Goal: Transaction & Acquisition: Purchase product/service

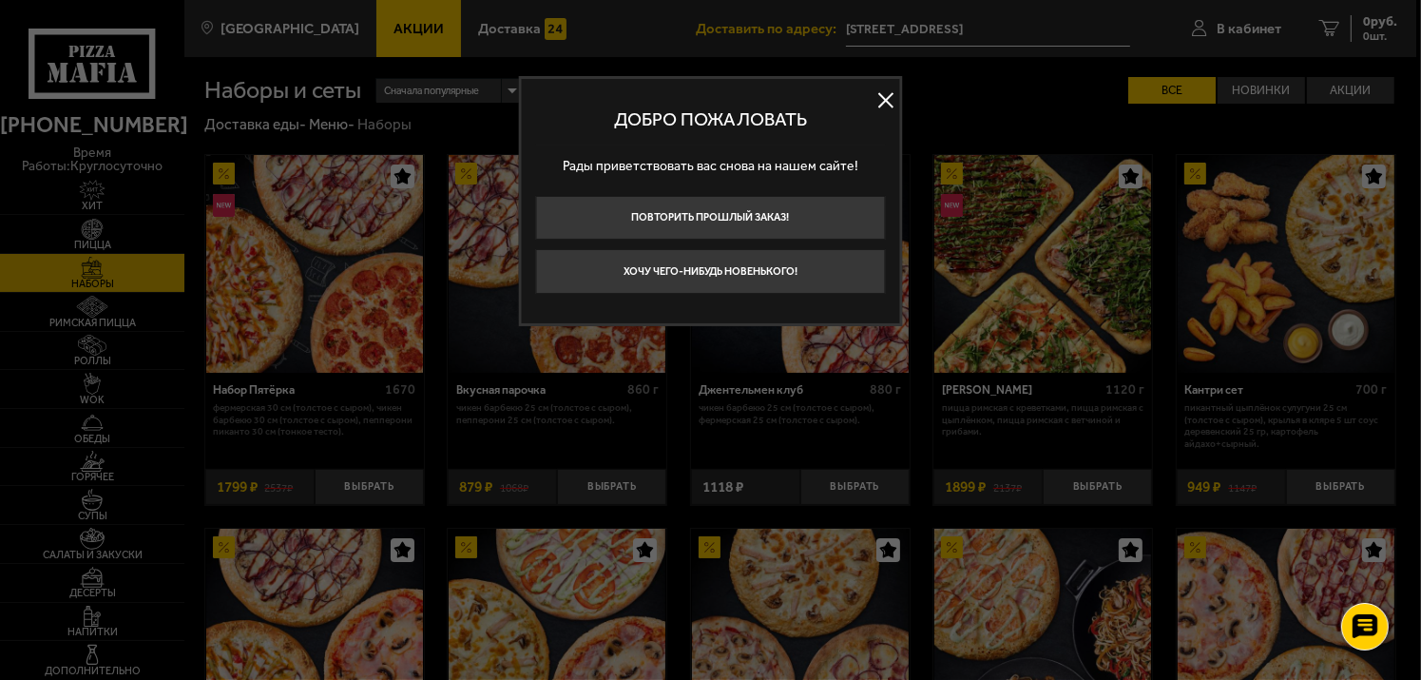
click at [879, 98] on button at bounding box center [885, 100] width 29 height 29
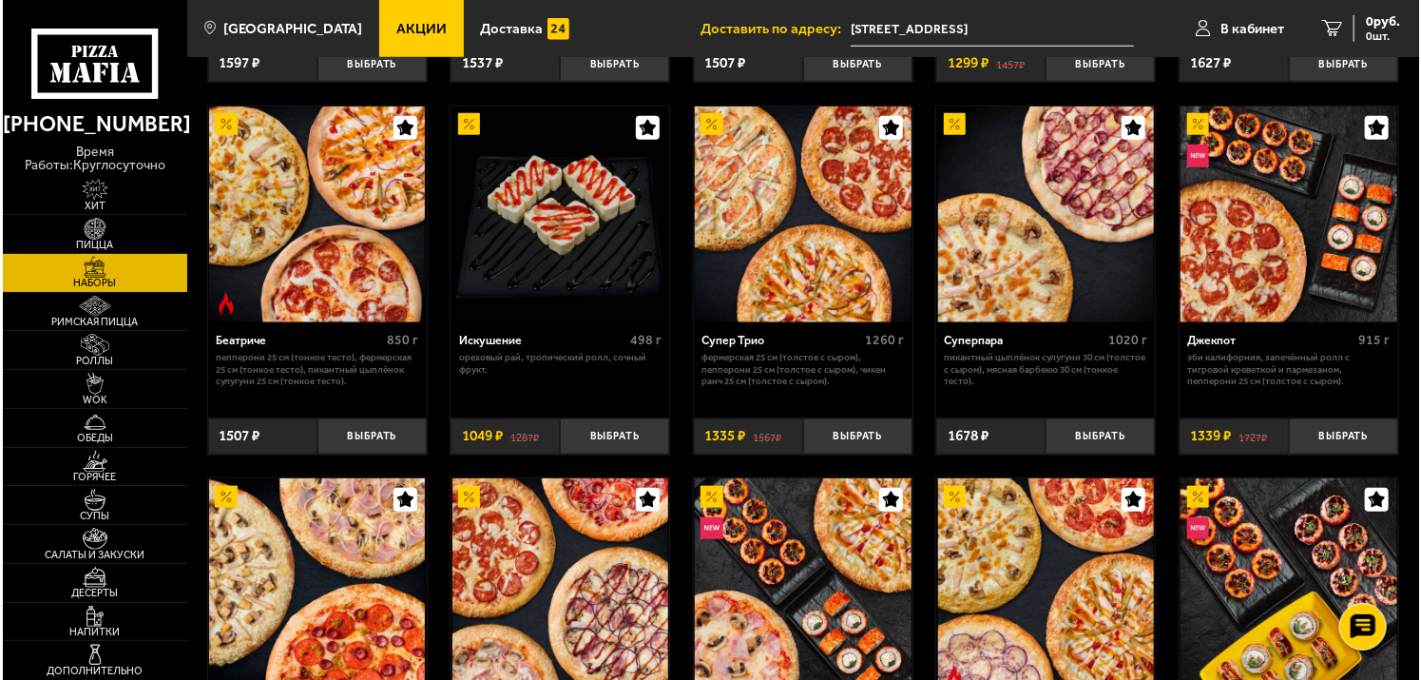
scroll to position [760, 0]
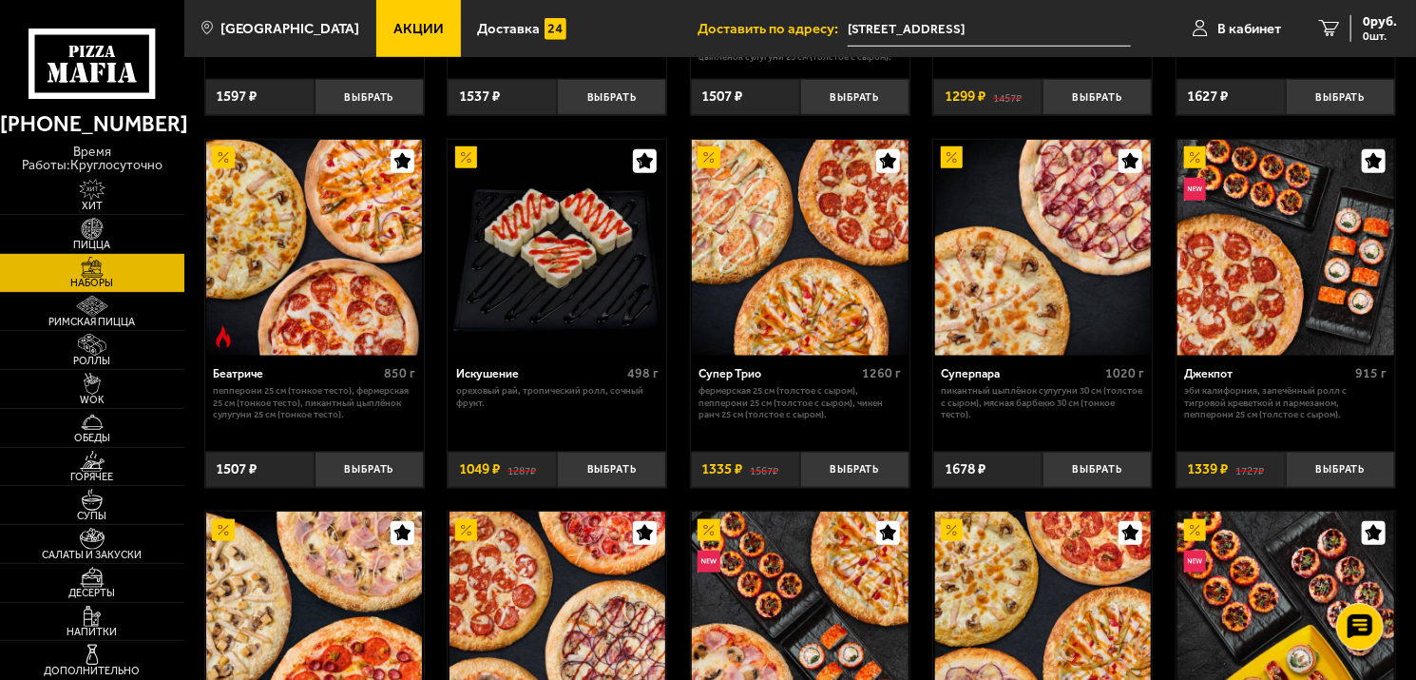
click at [542, 278] on img at bounding box center [558, 248] width 216 height 216
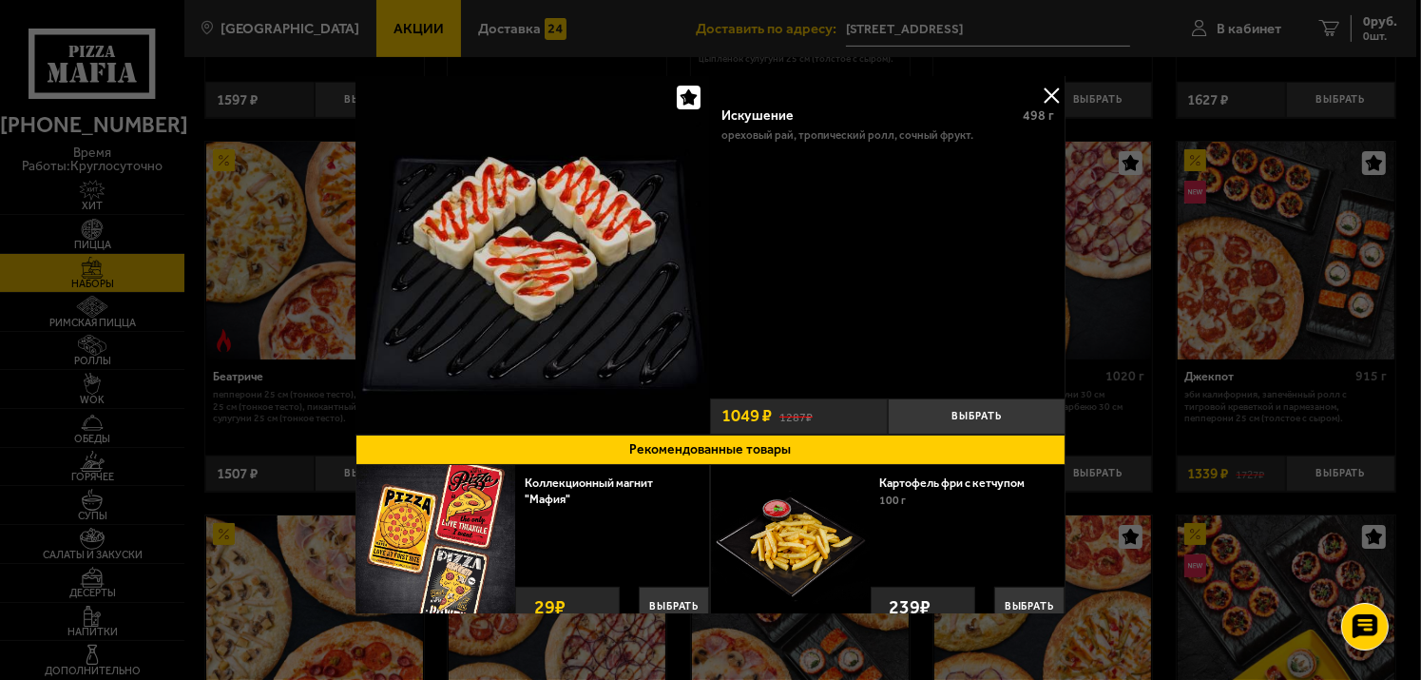
click at [1037, 90] on button at bounding box center [1051, 95] width 29 height 29
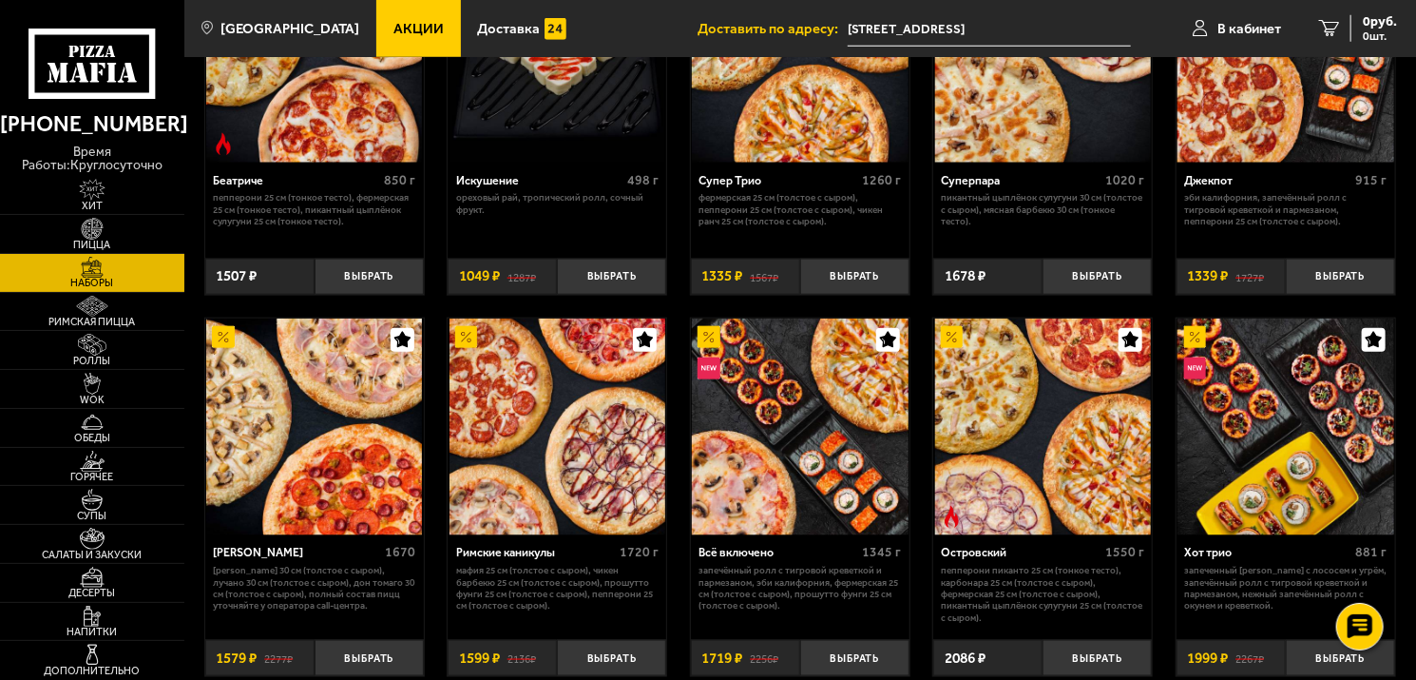
scroll to position [950, 0]
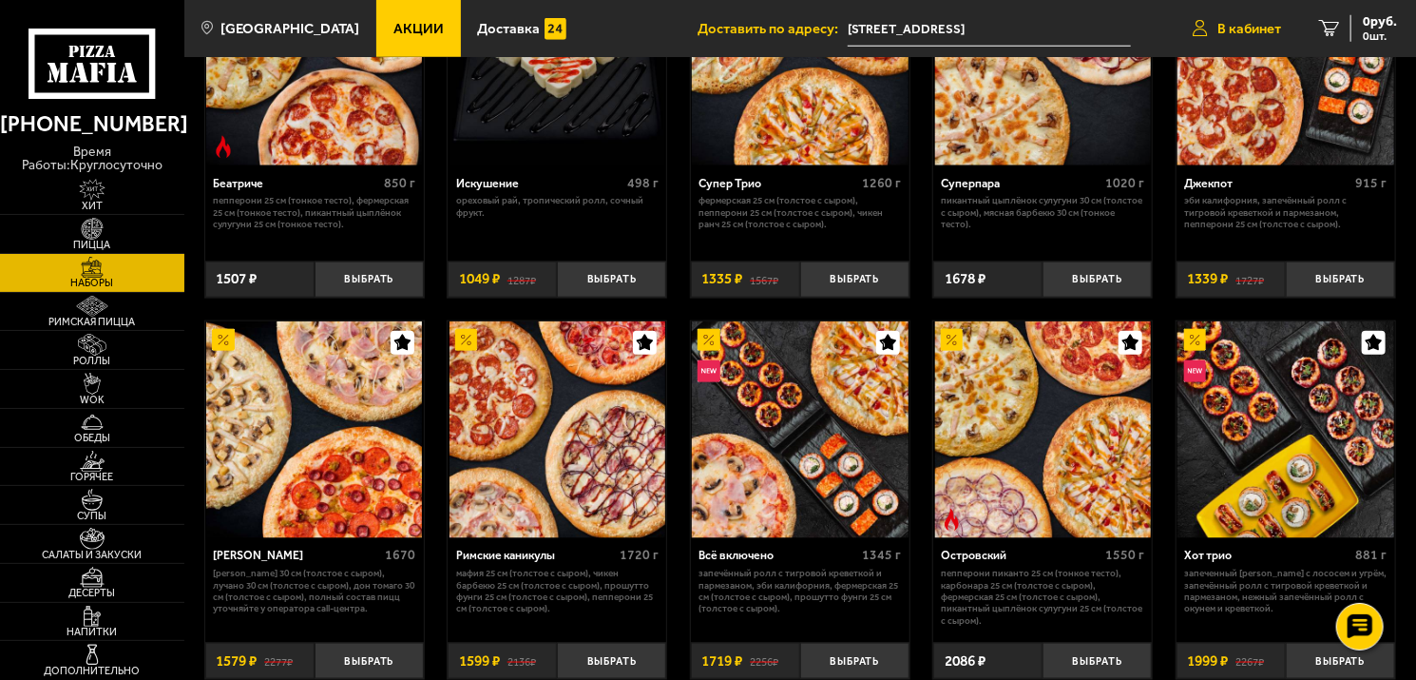
click at [1196, 33] on icon at bounding box center [1200, 28] width 15 height 17
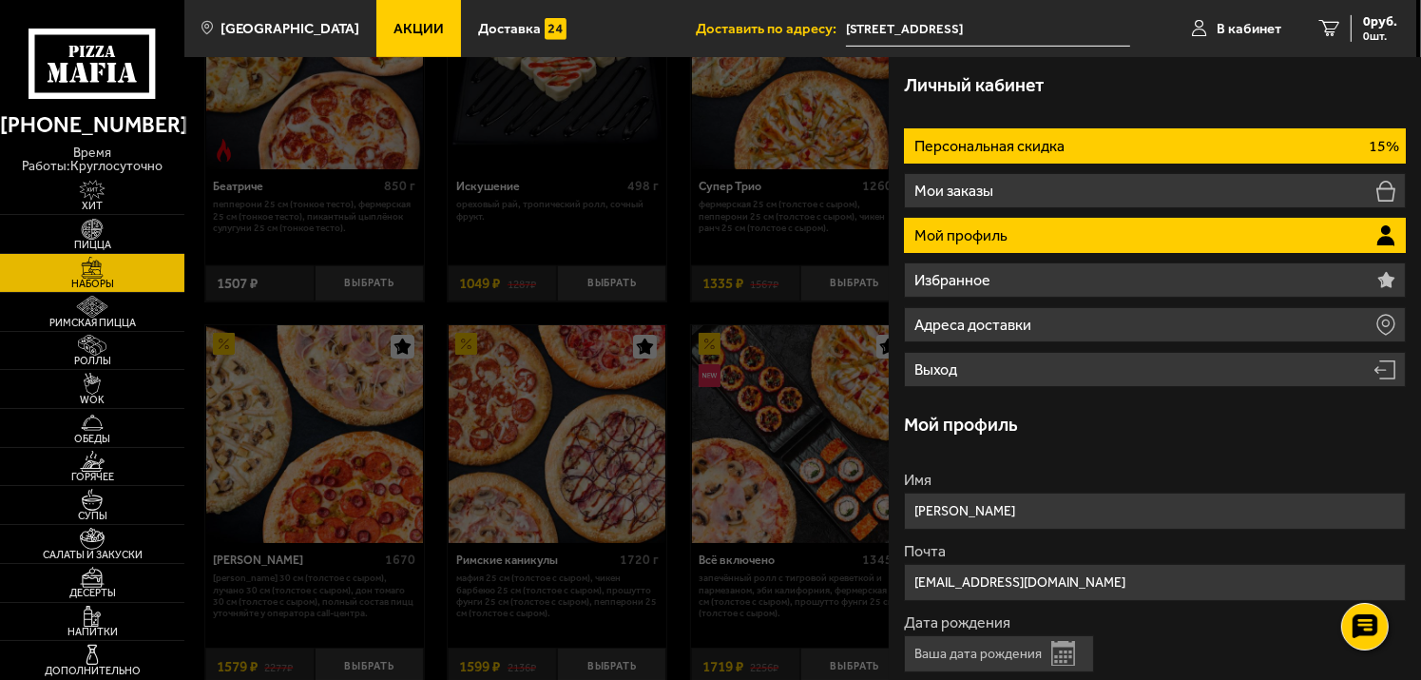
click at [1128, 159] on li "Персональная скидка 15%" at bounding box center [1155, 145] width 503 height 35
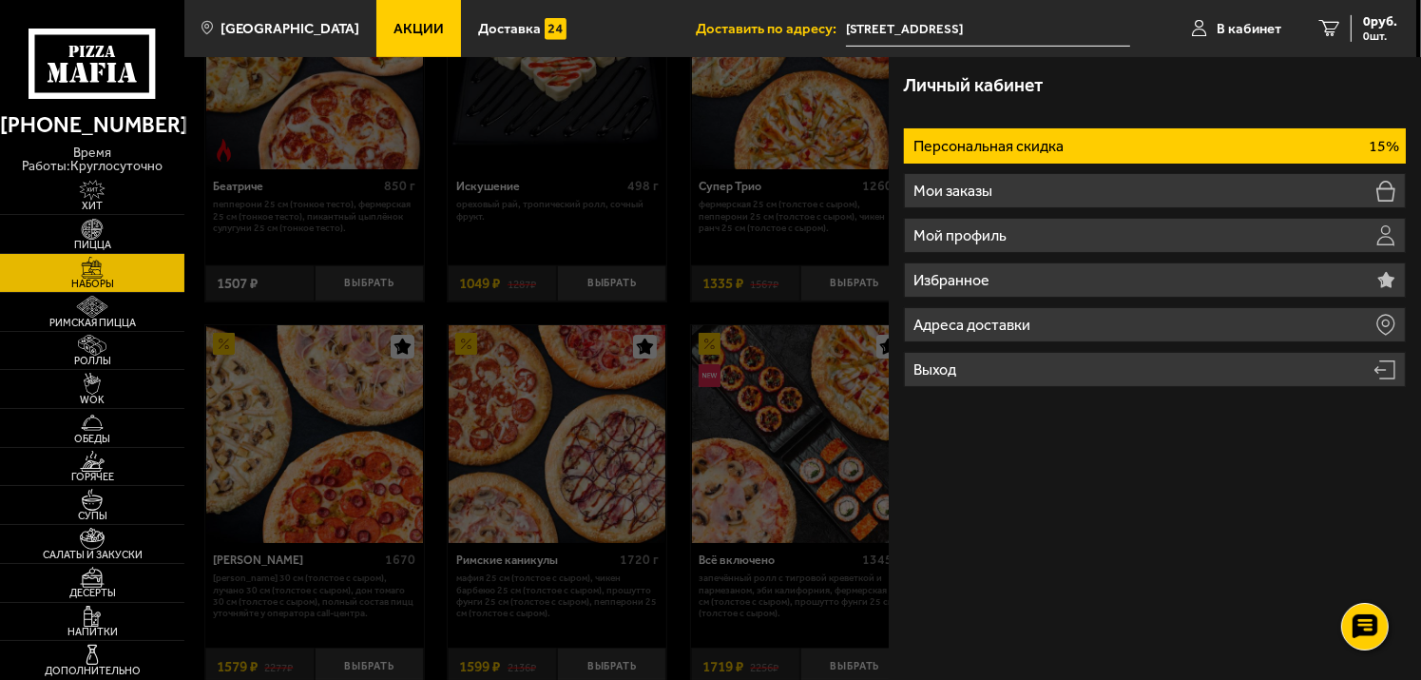
click at [990, 139] on p "Персональная скидка" at bounding box center [991, 146] width 154 height 15
click at [1111, 136] on li "Персональная скидка 15%" at bounding box center [1155, 145] width 503 height 35
click at [664, 288] on div at bounding box center [894, 397] width 1421 height 680
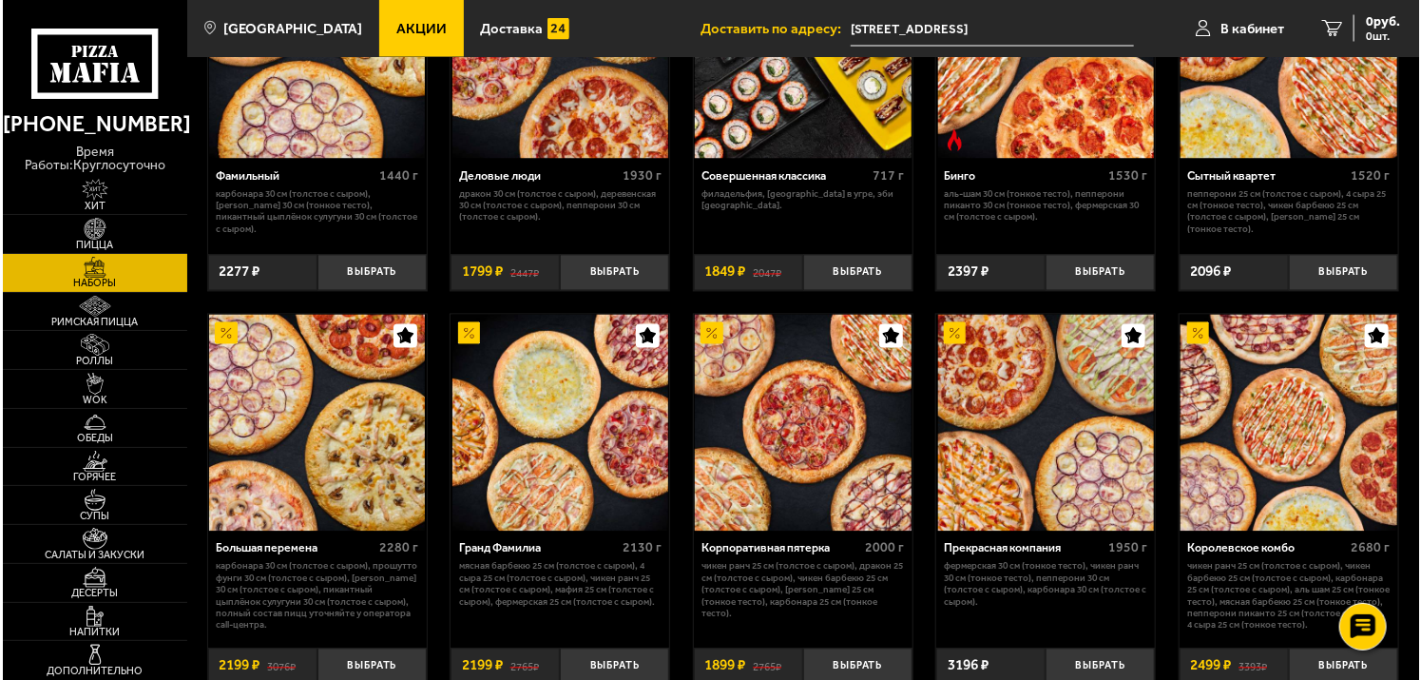
scroll to position [1901, 0]
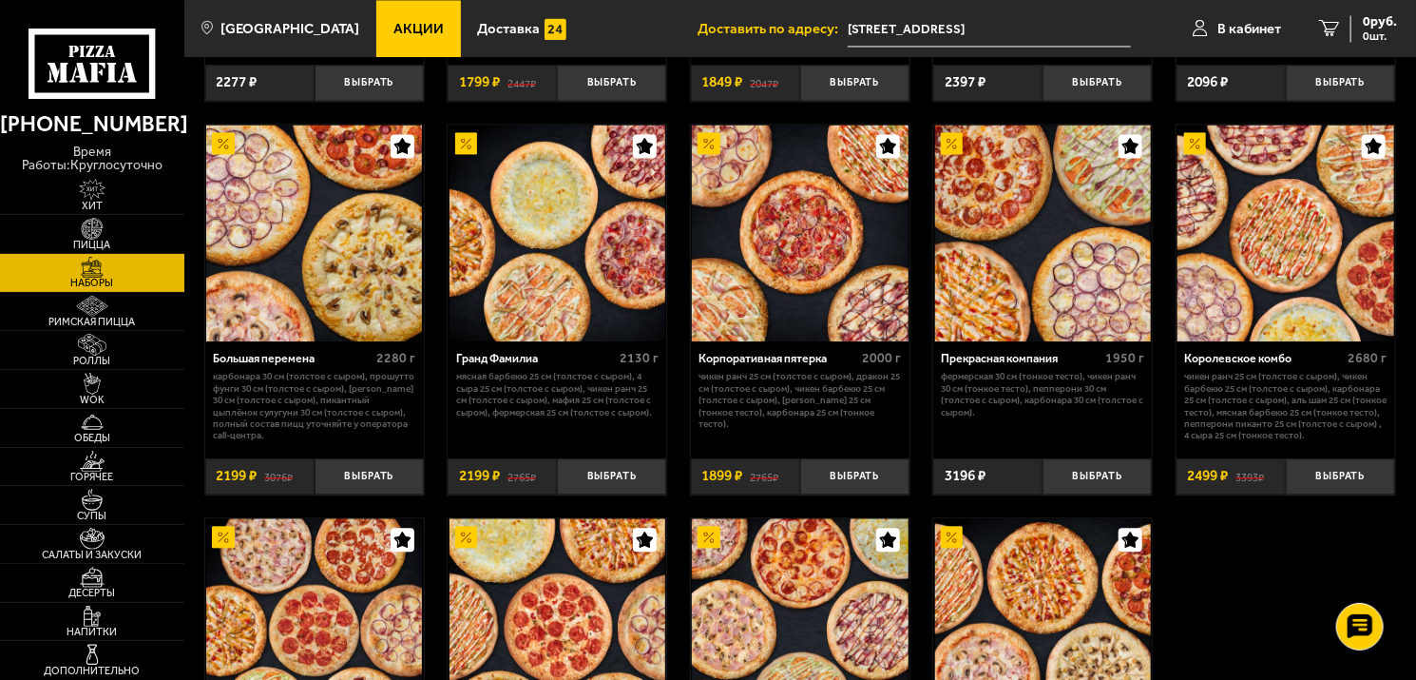
click at [551, 258] on img at bounding box center [558, 232] width 216 height 216
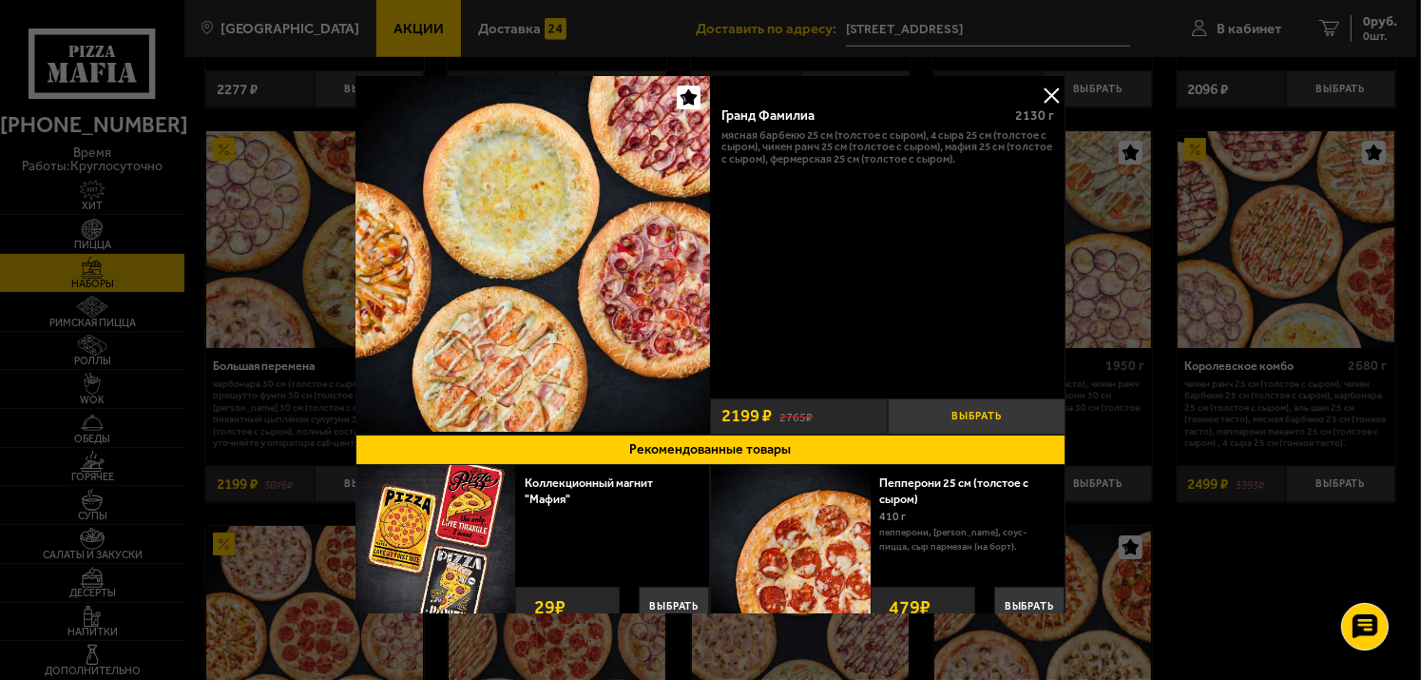
click at [967, 413] on button "Выбрать" at bounding box center [977, 416] width 178 height 36
click at [1044, 106] on button at bounding box center [1051, 95] width 29 height 29
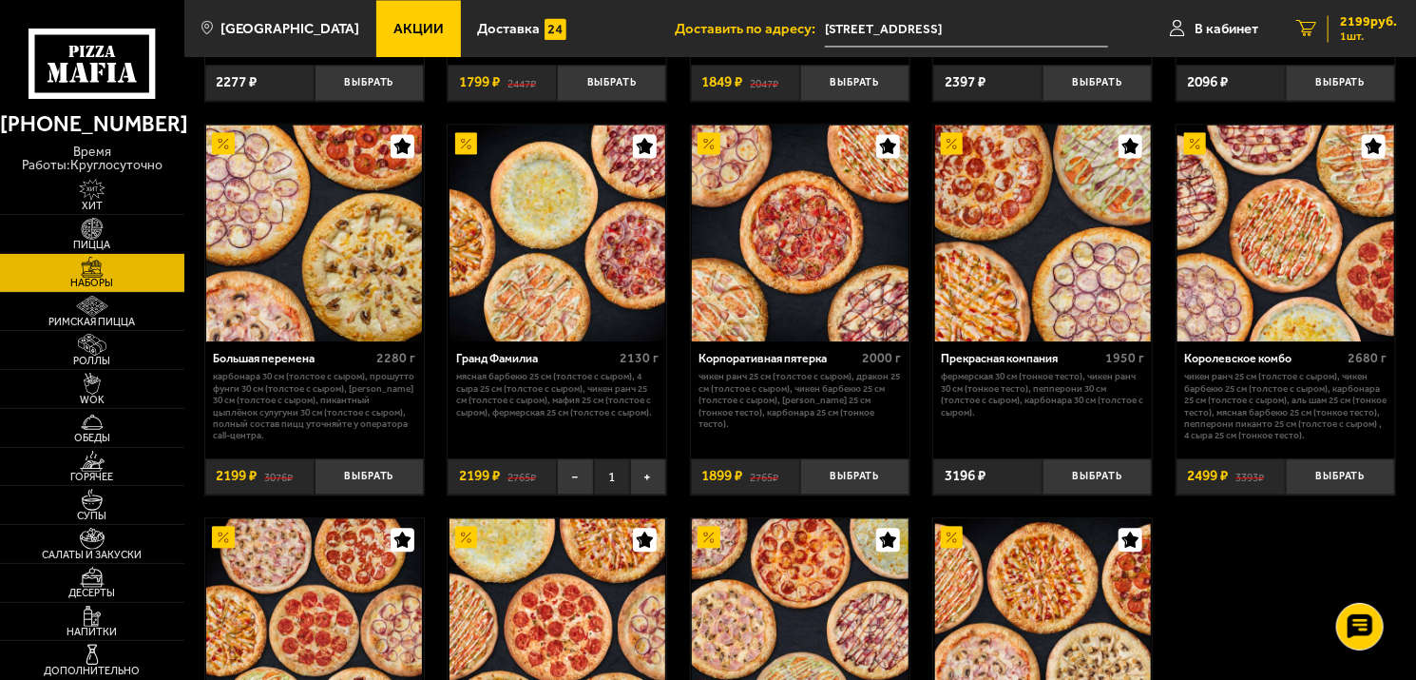
click at [1313, 24] on icon "1" at bounding box center [1306, 28] width 20 height 17
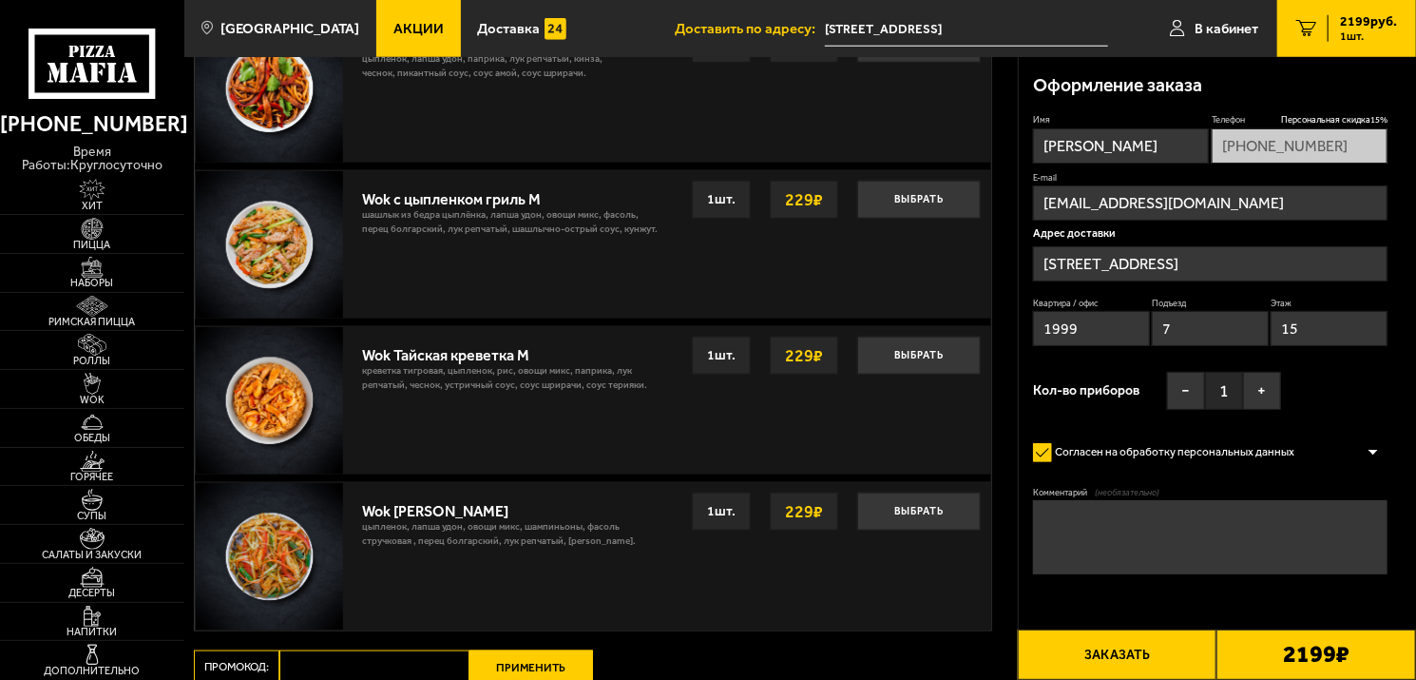
scroll to position [1240, 0]
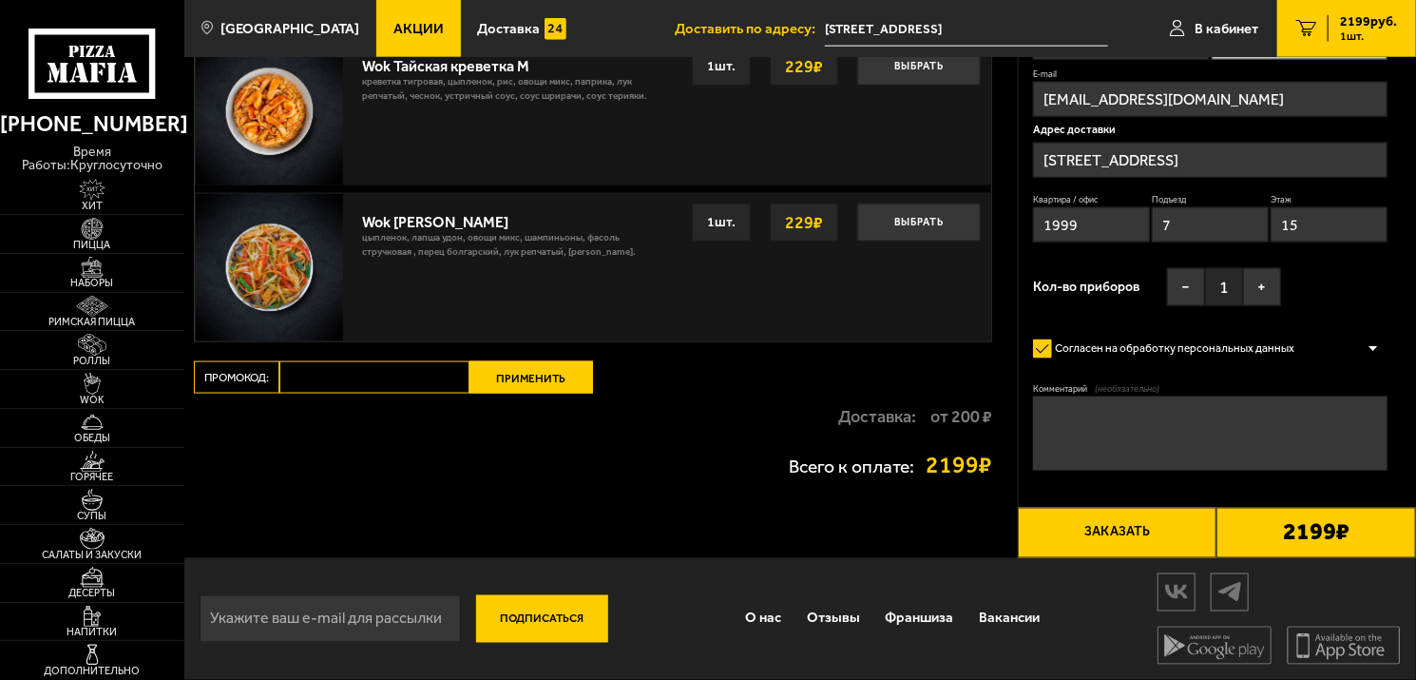
click at [377, 361] on input "Промокод:" at bounding box center [374, 377] width 190 height 32
drag, startPoint x: 933, startPoint y: 414, endPoint x: 981, endPoint y: 414, distance: 47.5
click at [981, 414] on strong "от 200 ₽" at bounding box center [961, 416] width 62 height 17
drag, startPoint x: 930, startPoint y: 413, endPoint x: 983, endPoint y: 415, distance: 52.3
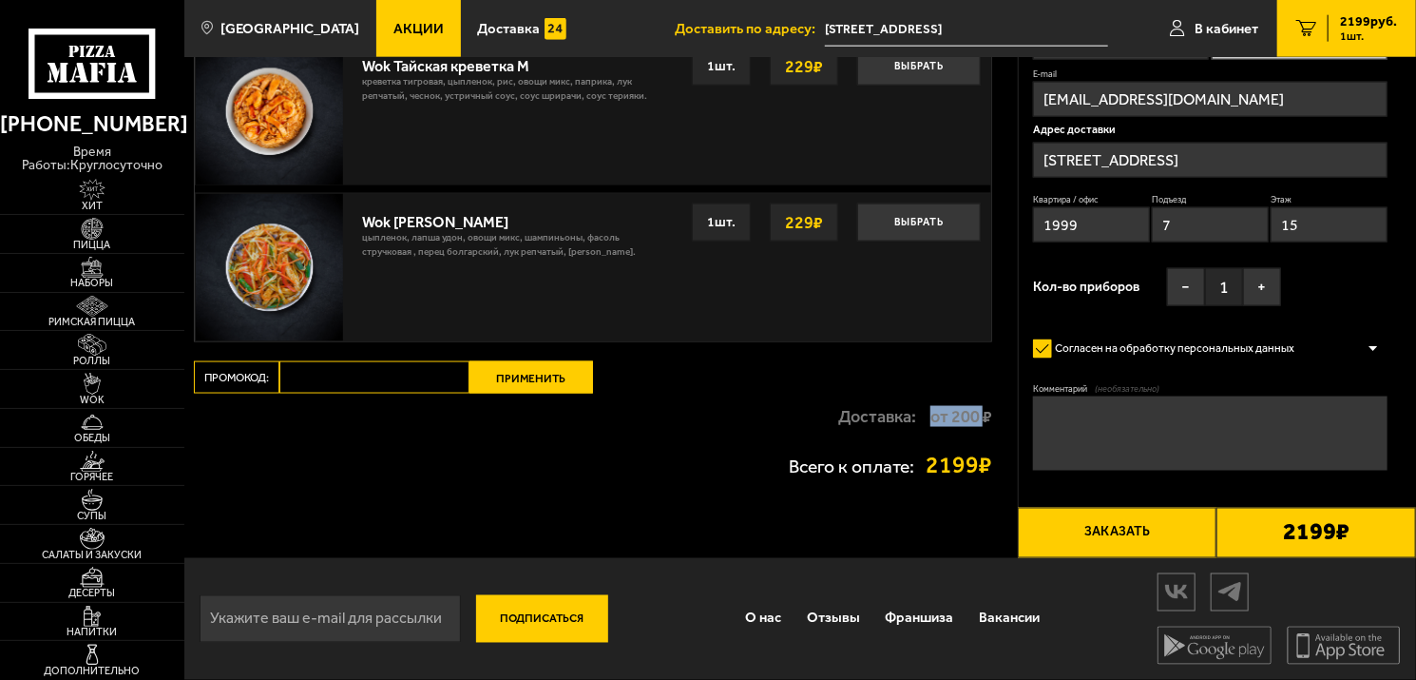
click at [983, 415] on strong "от 200 ₽" at bounding box center [961, 416] width 62 height 17
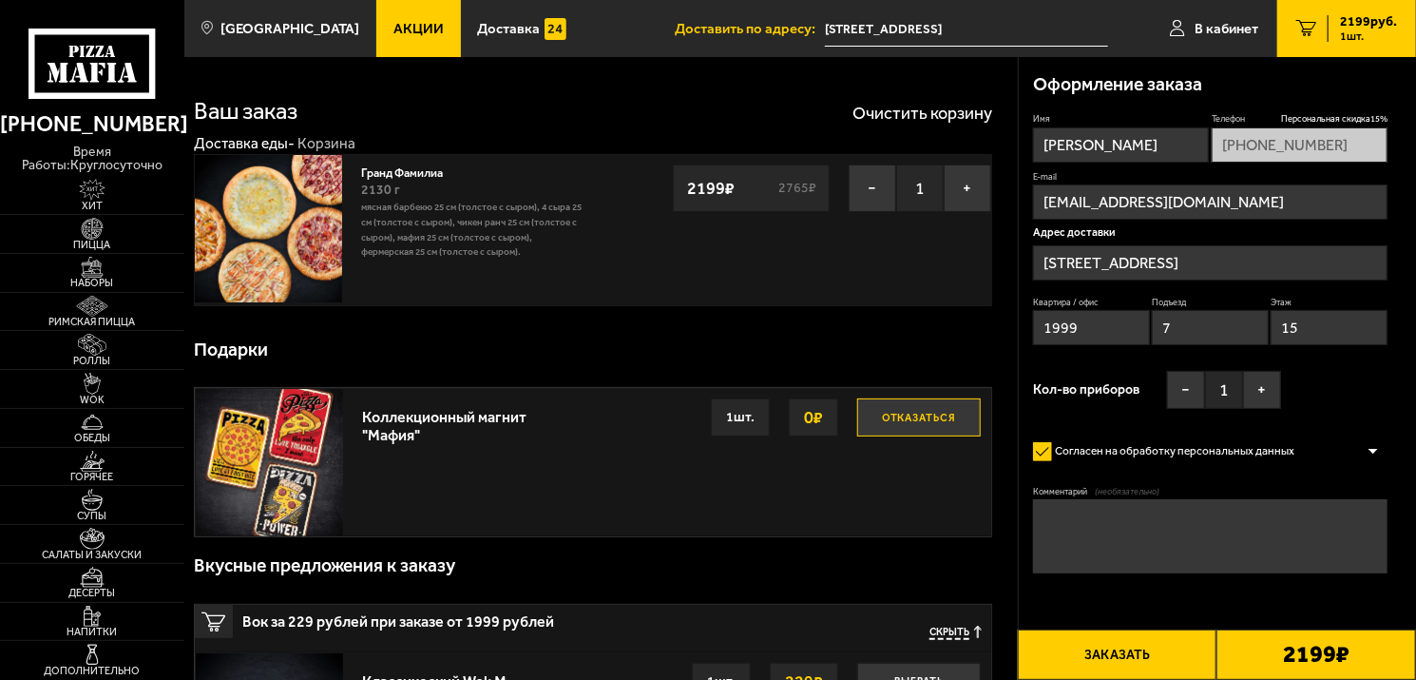
scroll to position [0, 0]
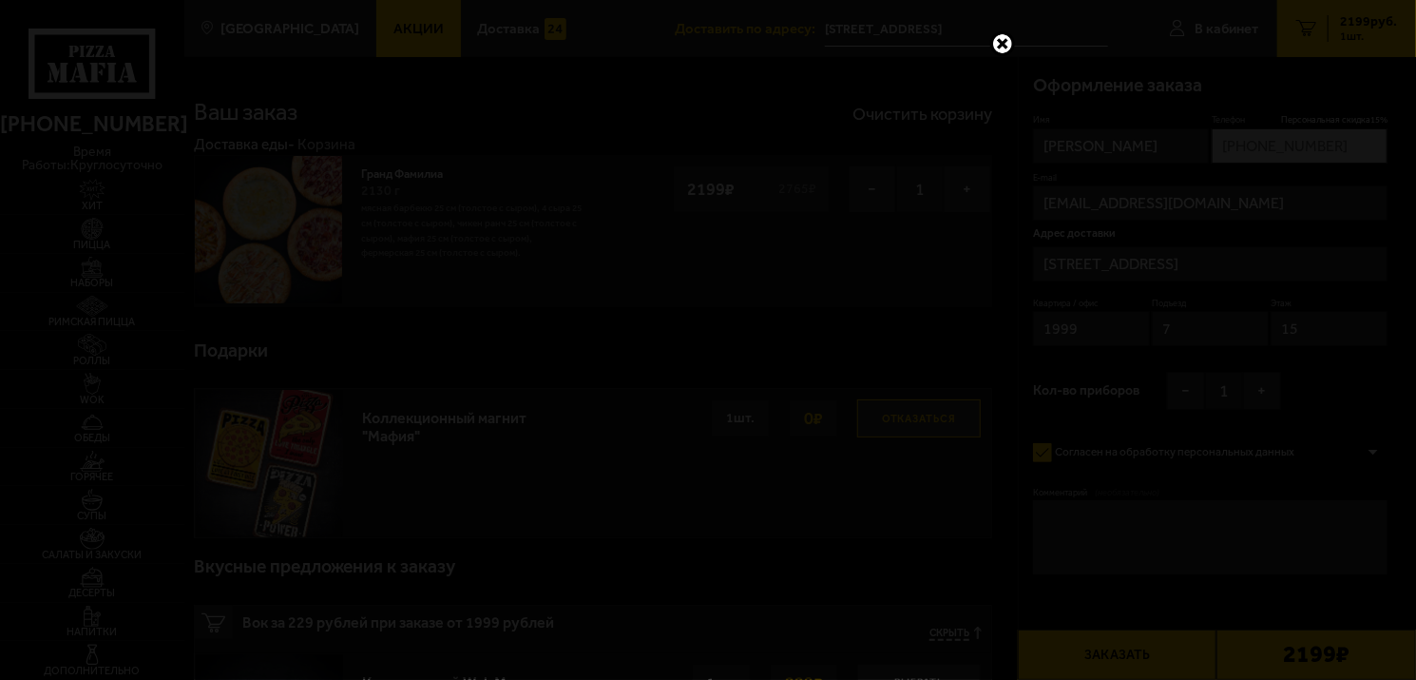
click at [1010, 38] on link at bounding box center [1002, 43] width 25 height 25
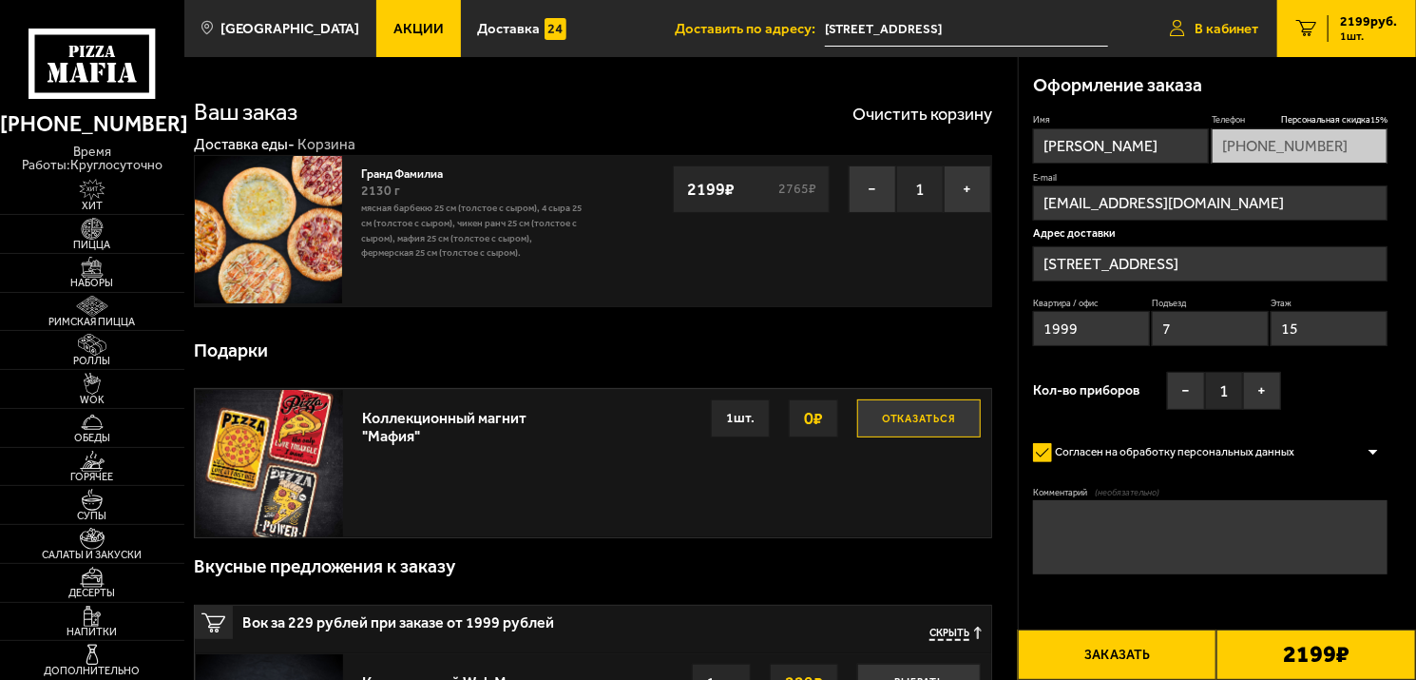
click at [1238, 26] on span "В кабинет" at bounding box center [1227, 29] width 64 height 14
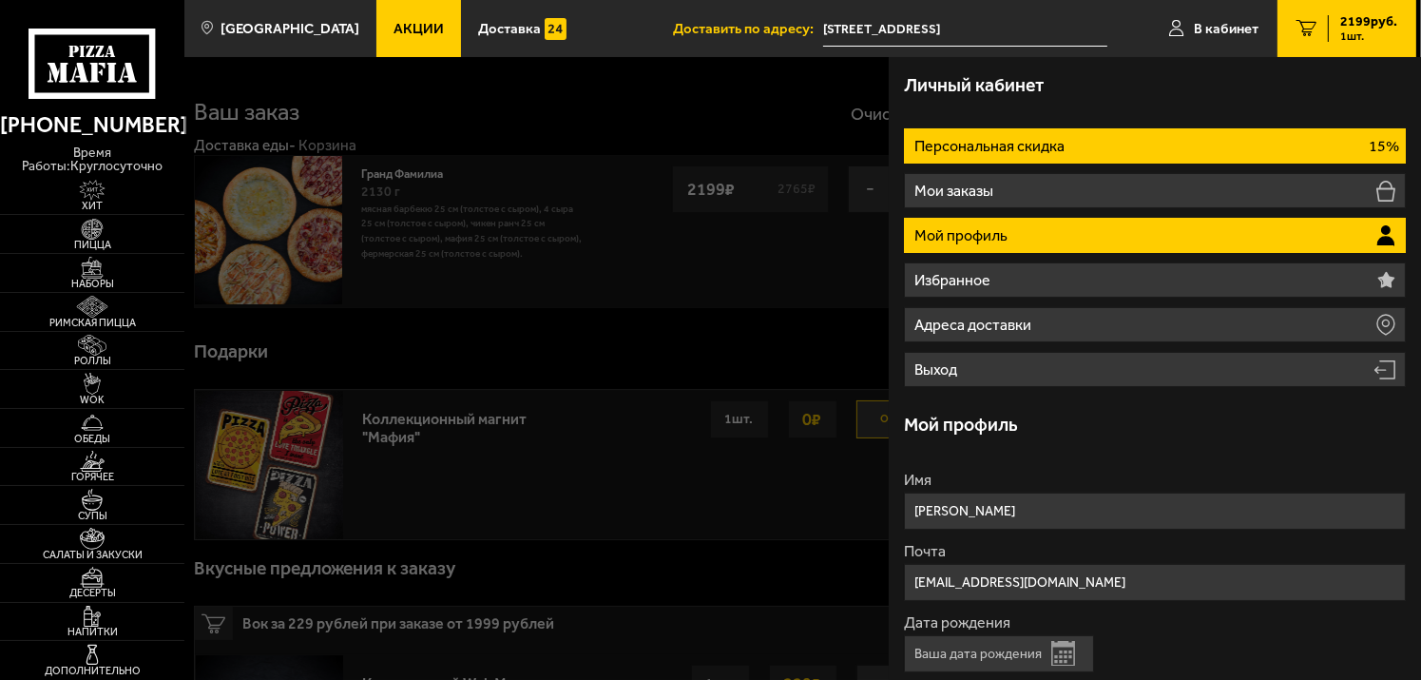
click at [1200, 133] on li "Персональная скидка 15%" at bounding box center [1155, 145] width 503 height 35
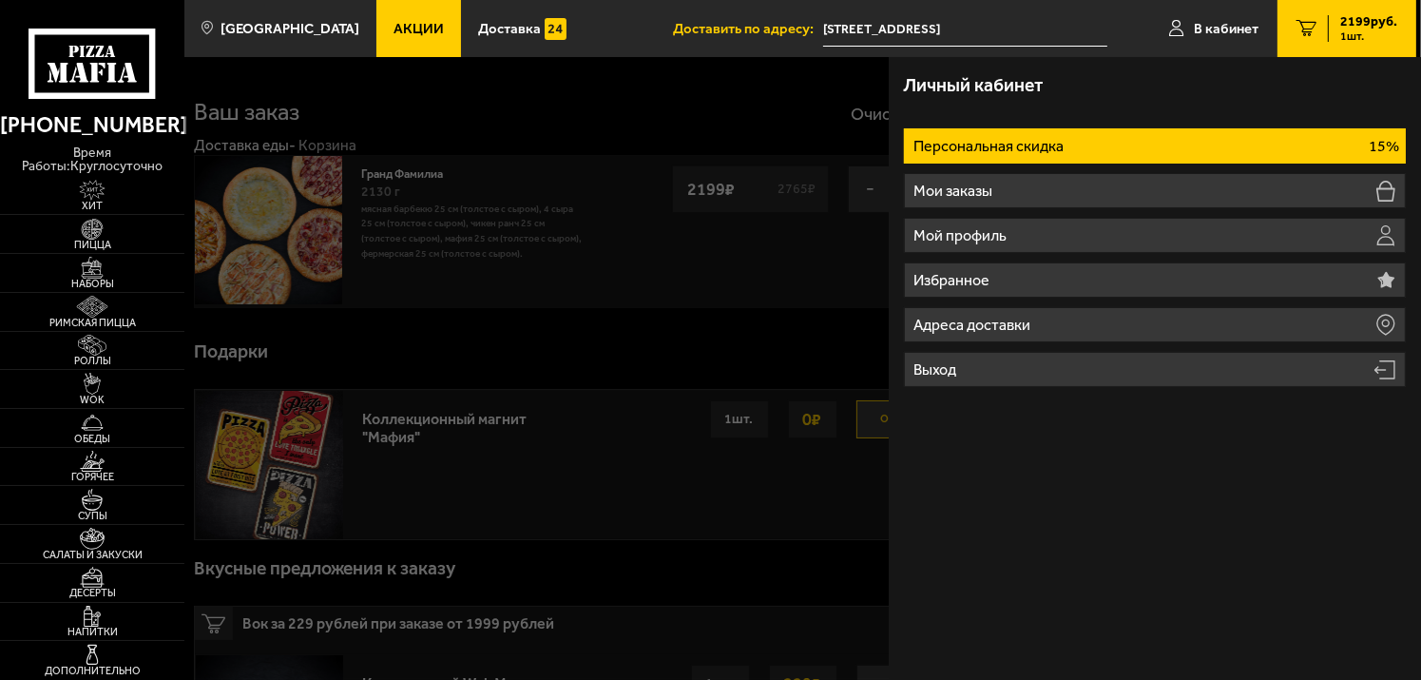
click at [1207, 141] on li "Персональная скидка 15%" at bounding box center [1155, 145] width 503 height 35
drag, startPoint x: 1384, startPoint y: 140, endPoint x: 684, endPoint y: 269, distance: 711.3
click at [684, 269] on div at bounding box center [894, 397] width 1421 height 680
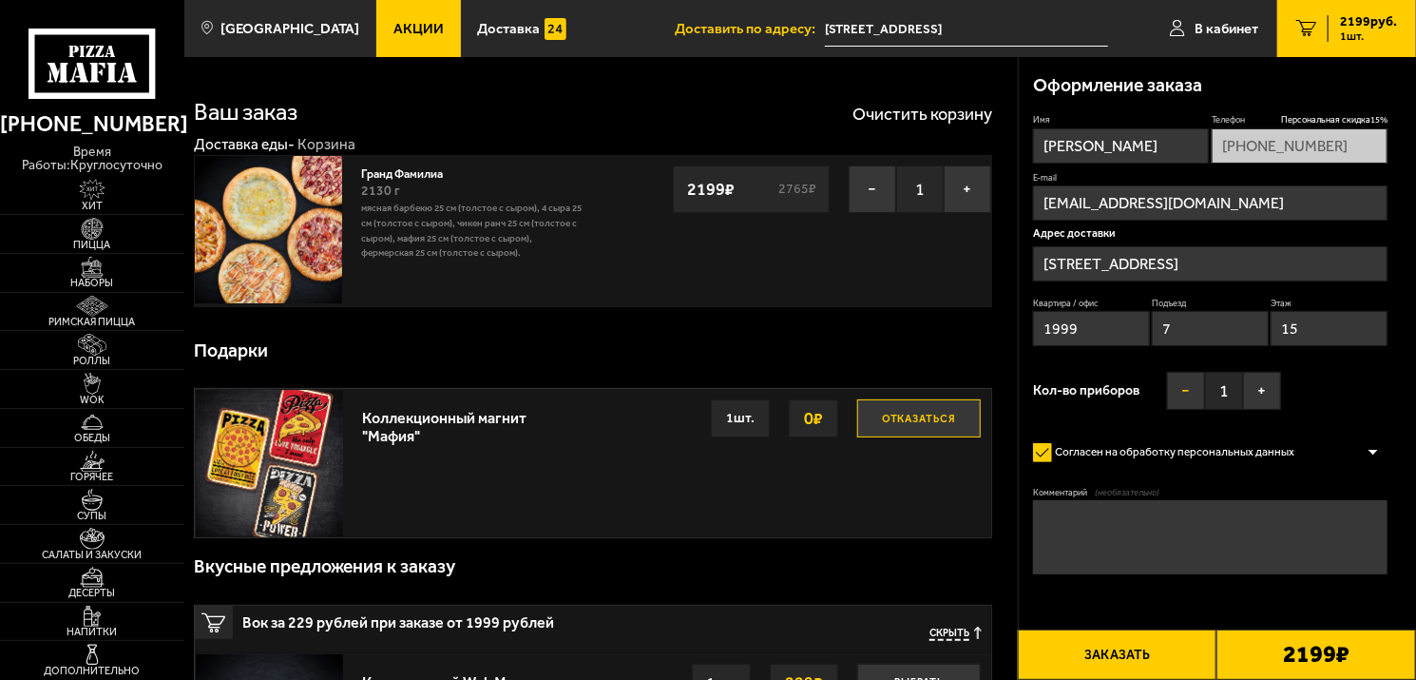
click at [1176, 392] on button "−" at bounding box center [1186, 391] width 38 height 38
click at [1139, 653] on button "Заказать" at bounding box center [1118, 654] width 200 height 50
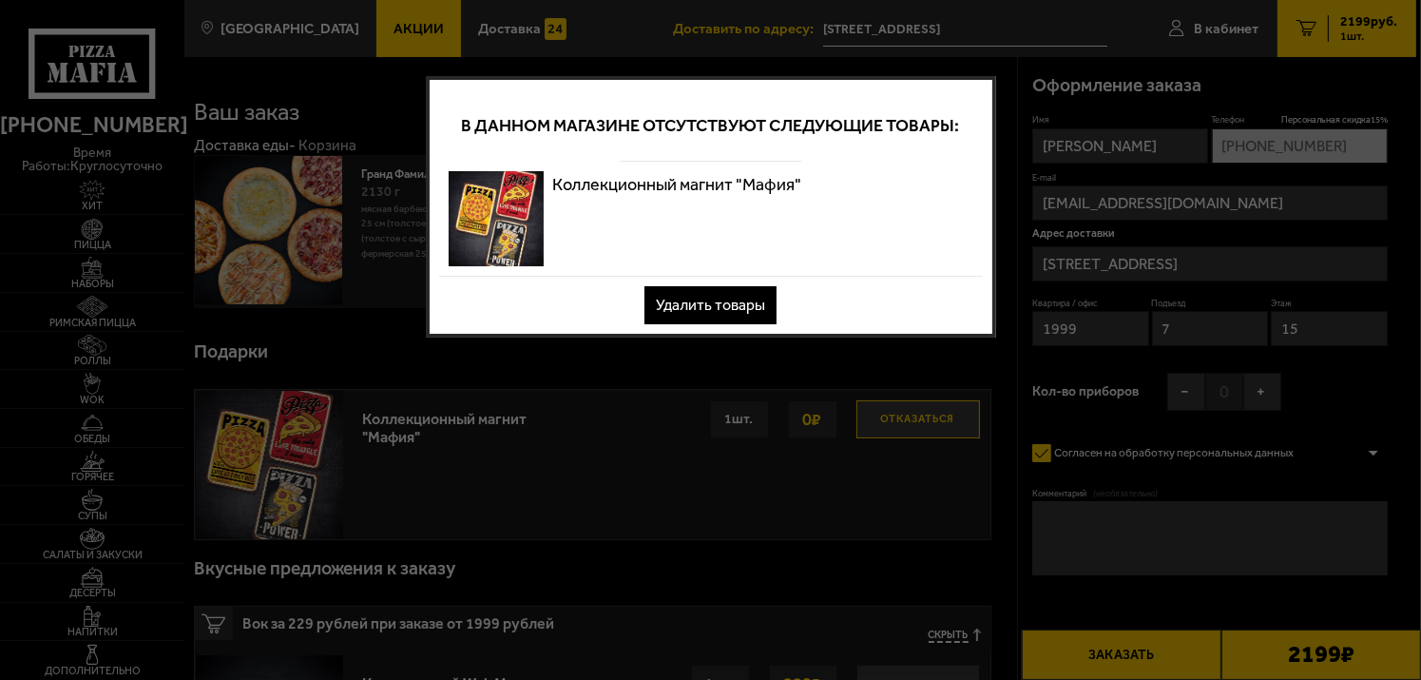
click at [710, 303] on button "Удалить товары" at bounding box center [710, 305] width 132 height 38
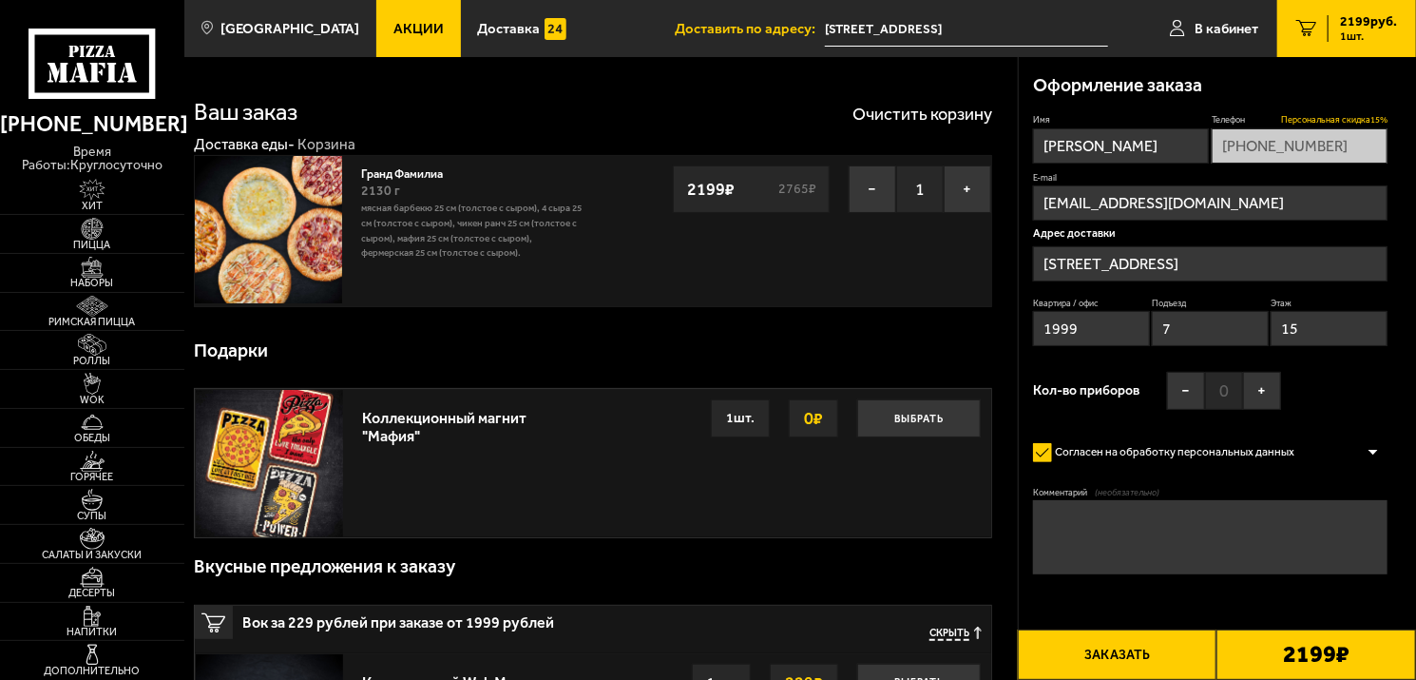
click at [1343, 117] on span "Персональная скидка 15 %" at bounding box center [1334, 119] width 106 height 12
click at [1104, 647] on button "Заказать" at bounding box center [1118, 654] width 200 height 50
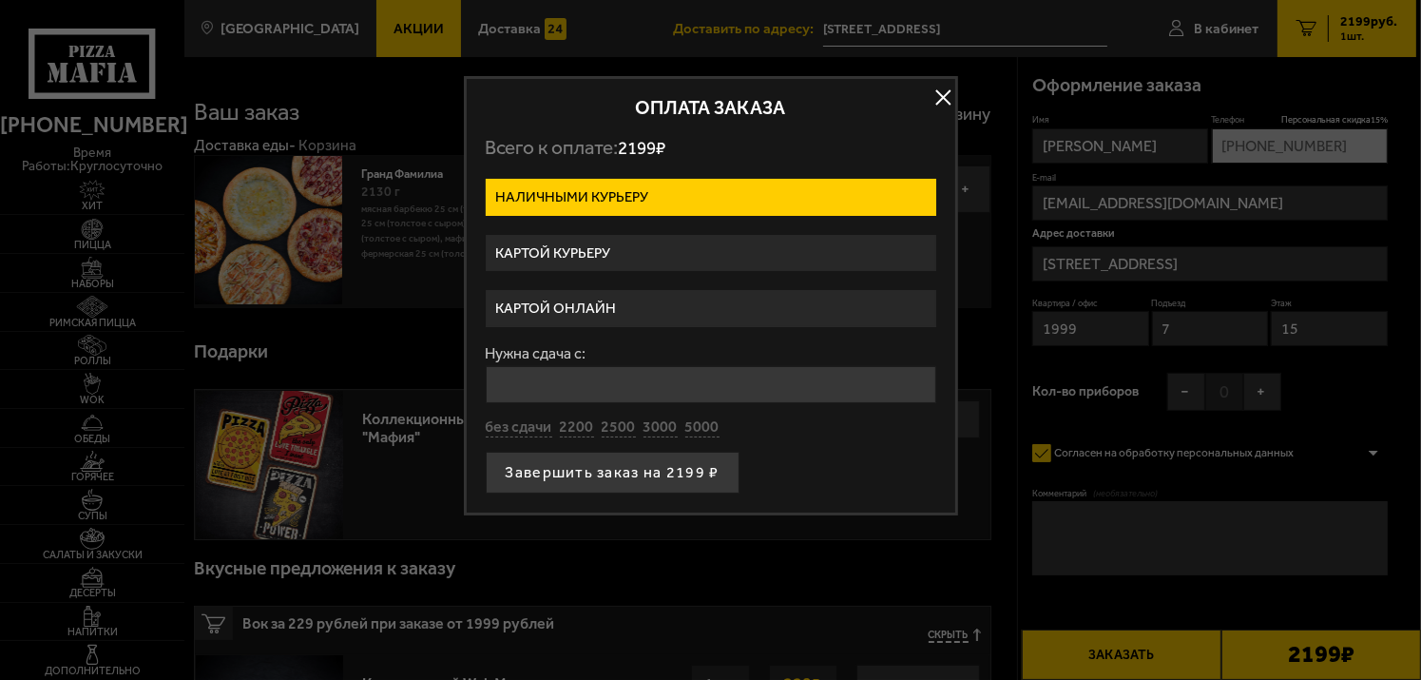
click at [630, 249] on label "Картой курьеру" at bounding box center [711, 253] width 450 height 37
click at [0, 0] on input "Картой курьеру" at bounding box center [0, 0] width 0 height 0
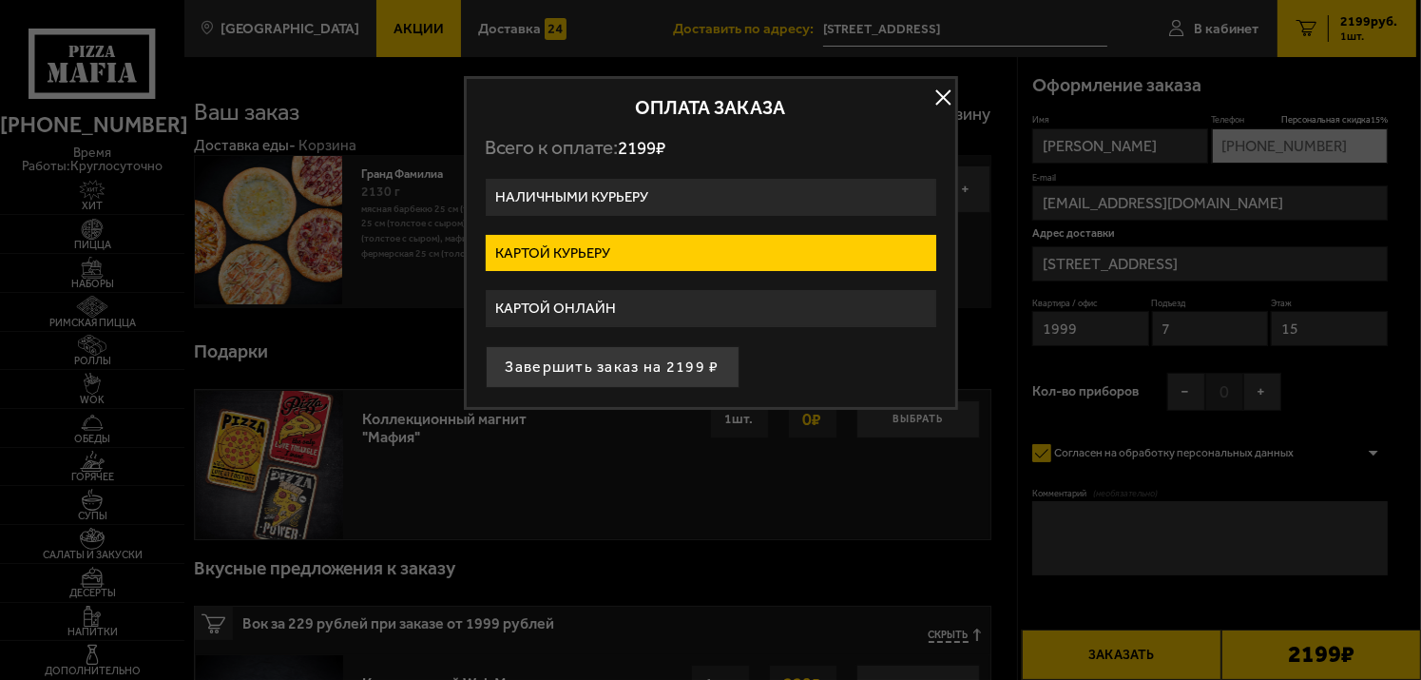
click at [592, 295] on label "Картой онлайн" at bounding box center [711, 308] width 450 height 37
click at [0, 0] on input "Картой онлайн" at bounding box center [0, 0] width 0 height 0
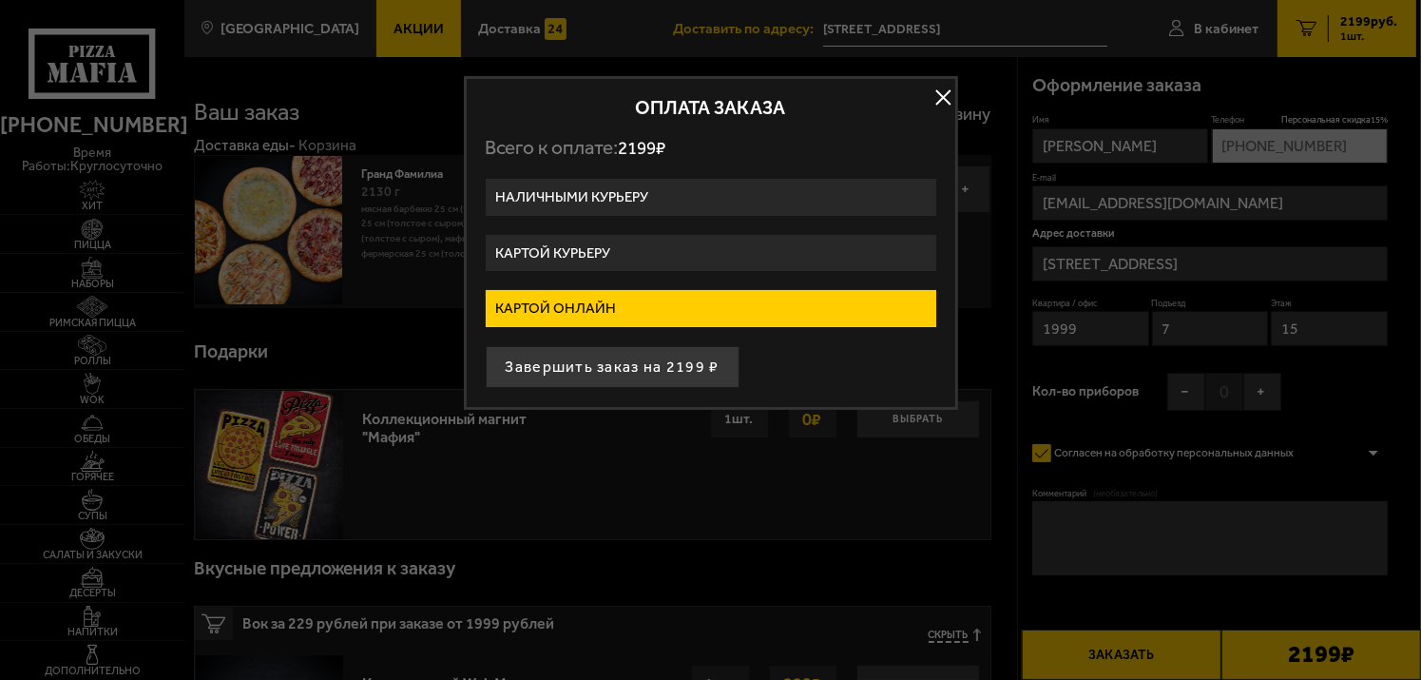
click at [616, 251] on label "Картой курьеру" at bounding box center [711, 253] width 450 height 37
click at [0, 0] on input "Картой курьеру" at bounding box center [0, 0] width 0 height 0
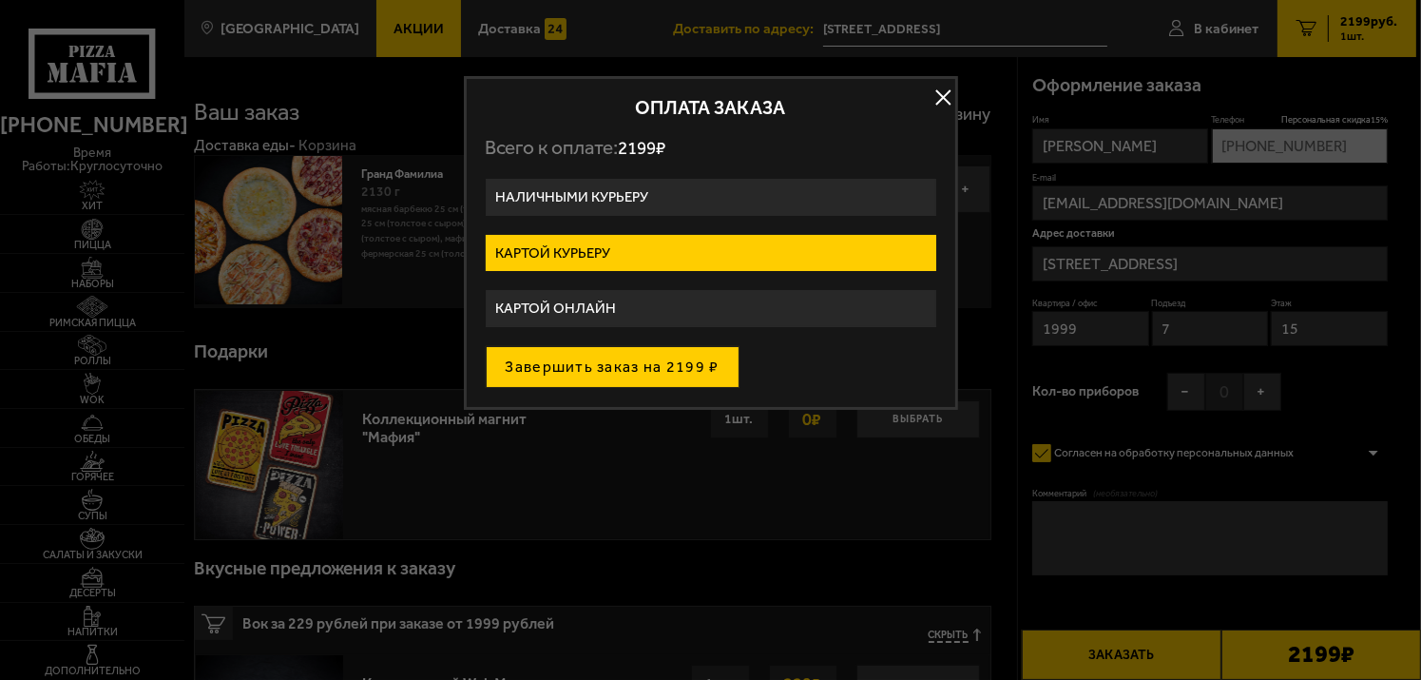
click at [639, 366] on button "Завершить заказ на 2199 ₽" at bounding box center [613, 367] width 254 height 42
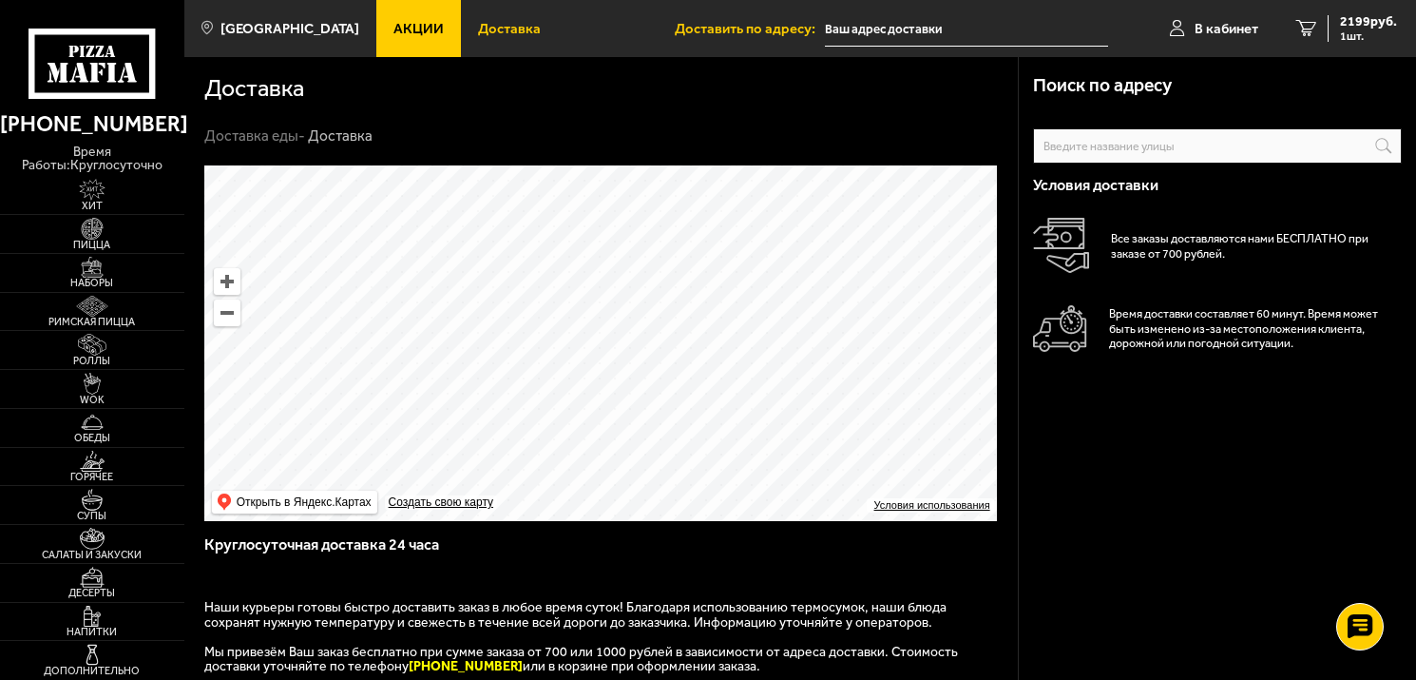
type input "[STREET_ADDRESS]"
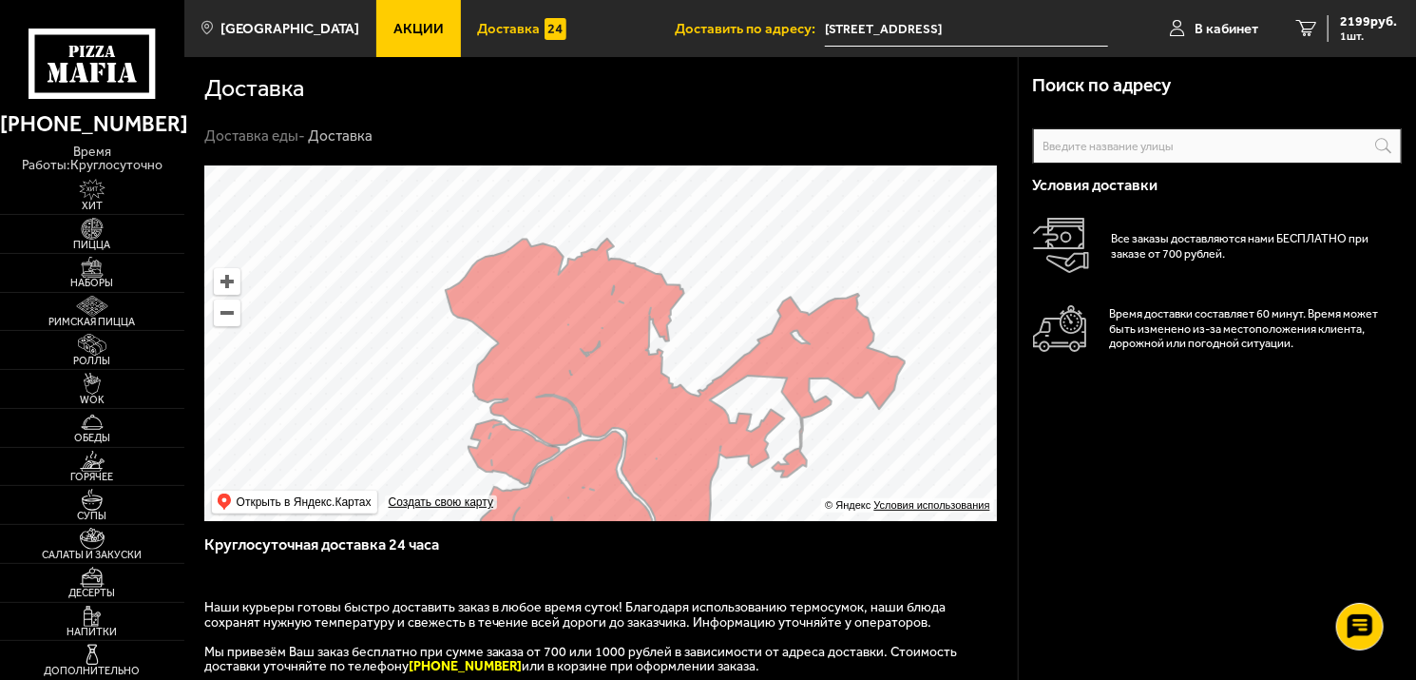
drag, startPoint x: 622, startPoint y: 248, endPoint x: 683, endPoint y: 364, distance: 130.9
click at [683, 364] on ymaps at bounding box center [600, 342] width 793 height 355
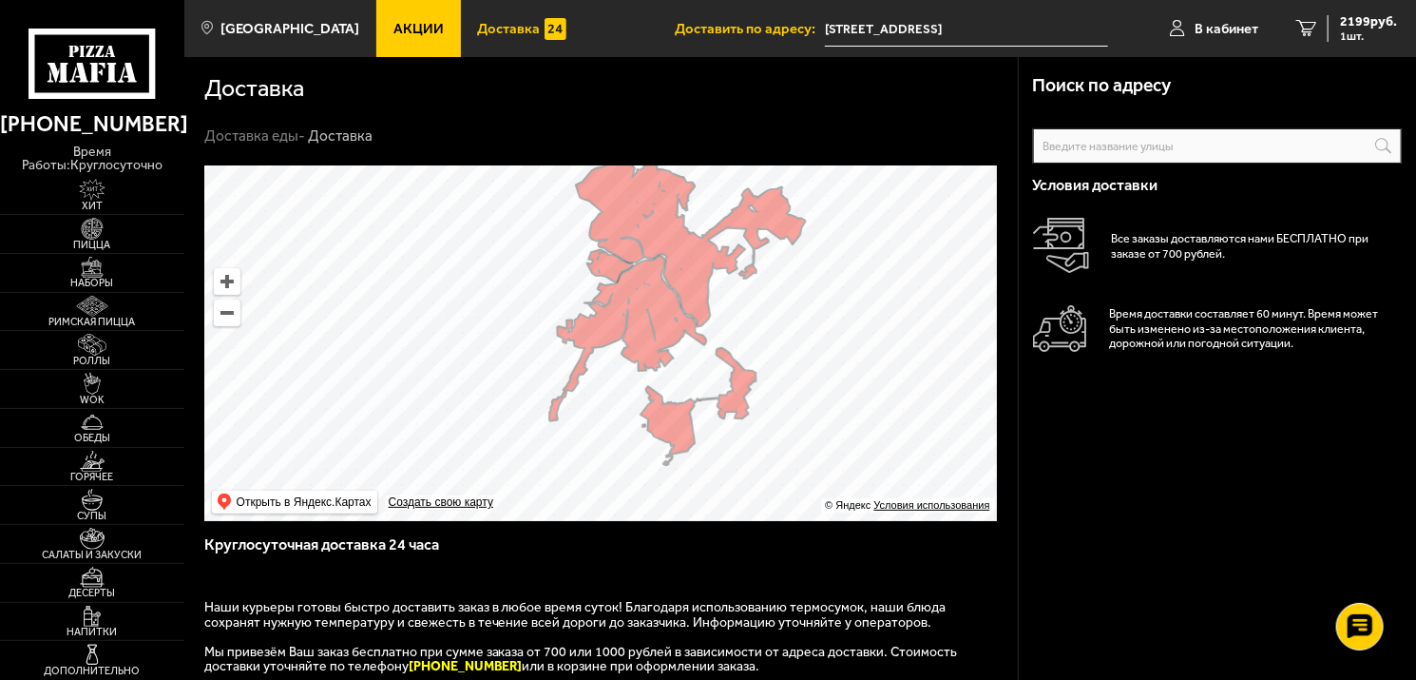
drag, startPoint x: 758, startPoint y: 391, endPoint x: 731, endPoint y: 266, distance: 127.5
click at [731, 266] on ymaps at bounding box center [600, 342] width 793 height 355
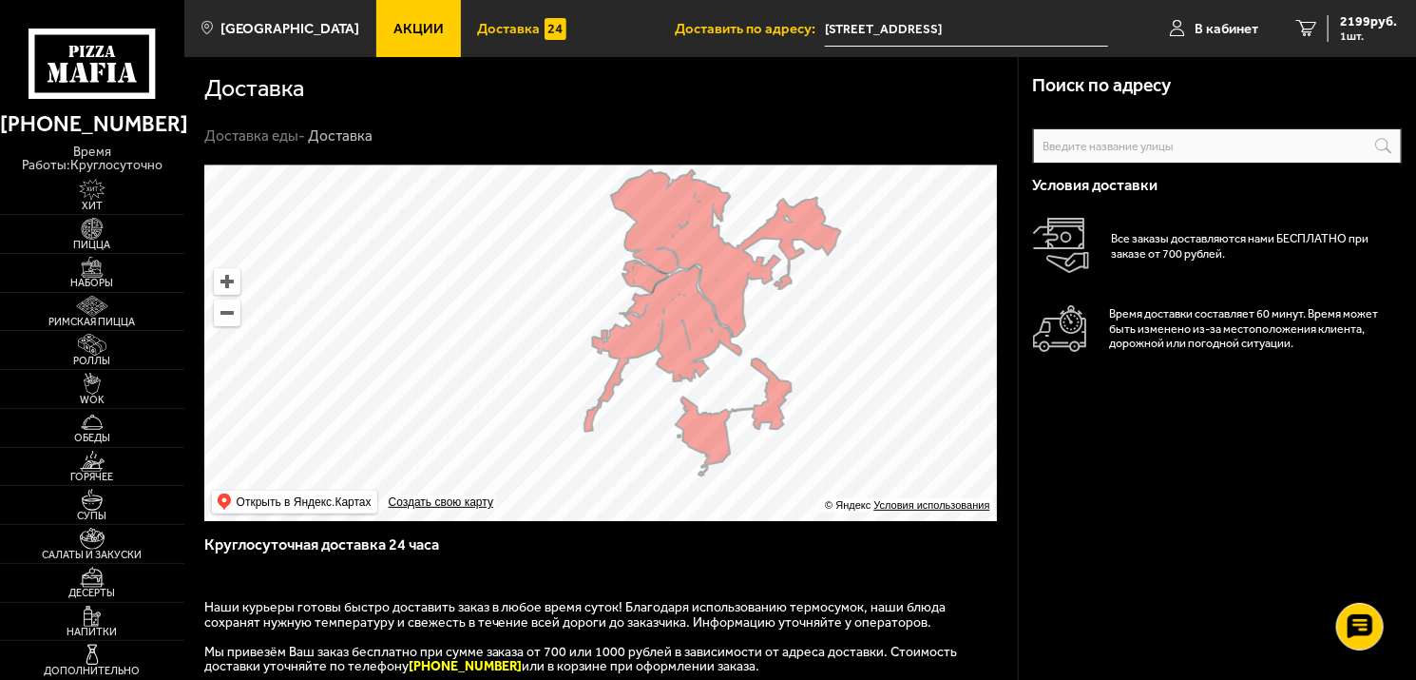
drag, startPoint x: 781, startPoint y: 289, endPoint x: 816, endPoint y: 299, distance: 36.7
click at [816, 299] on ymaps at bounding box center [600, 342] width 793 height 355
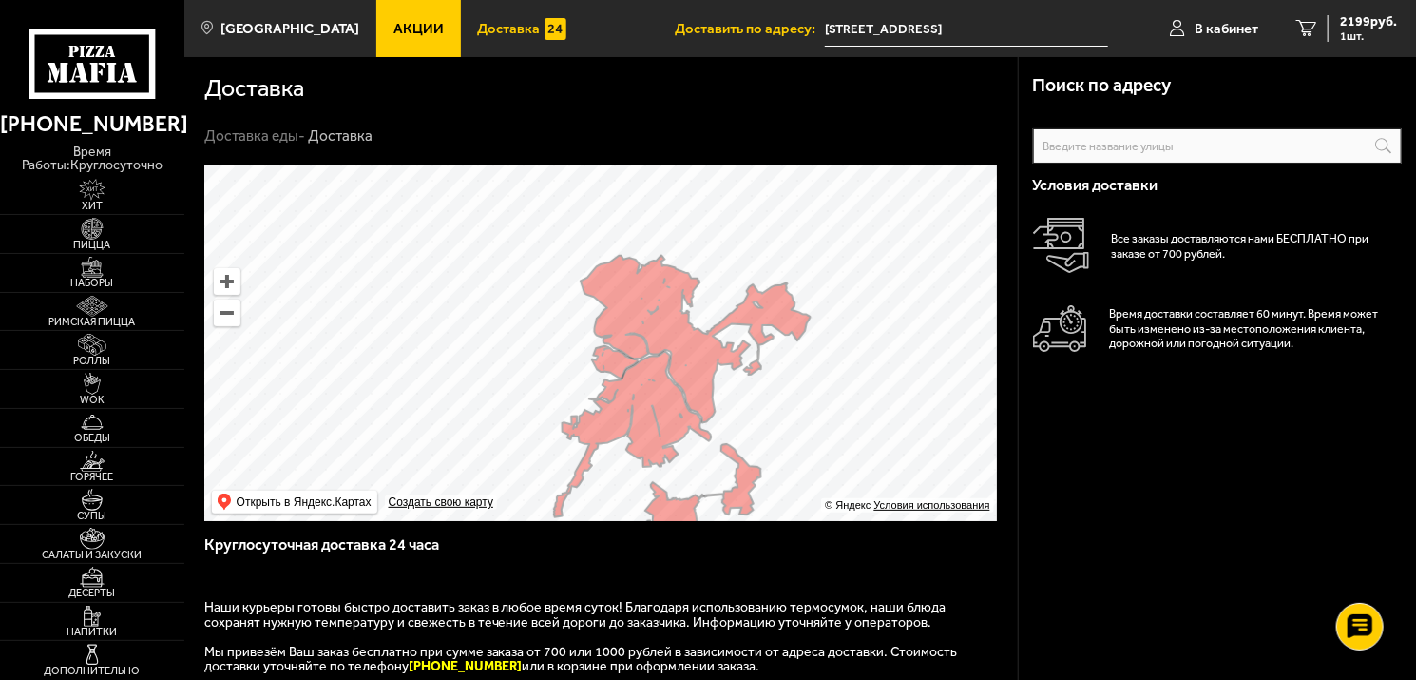
drag, startPoint x: 784, startPoint y: 293, endPoint x: 752, endPoint y: 350, distance: 65.5
click at [757, 371] on ymaps at bounding box center [600, 342] width 793 height 355
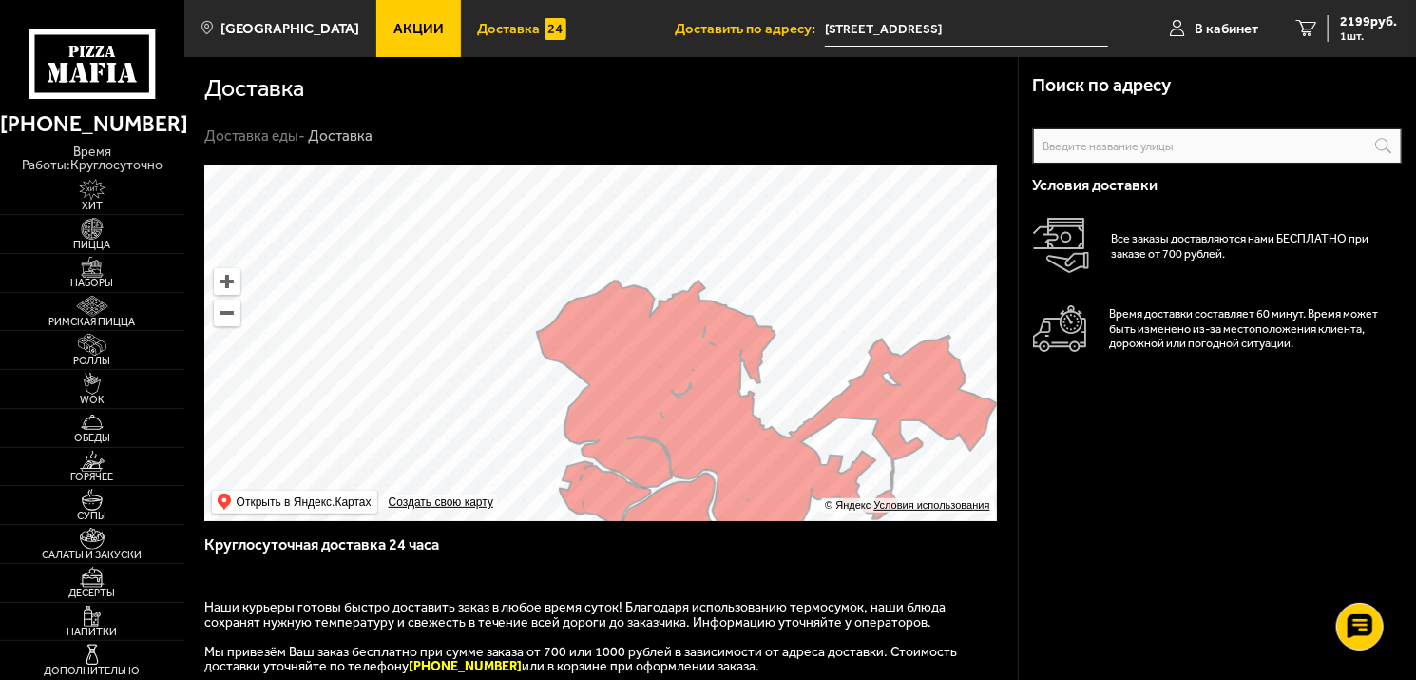
drag, startPoint x: 584, startPoint y: 328, endPoint x: 755, endPoint y: 352, distance: 171.8
click at [755, 352] on ymaps at bounding box center [600, 342] width 793 height 355
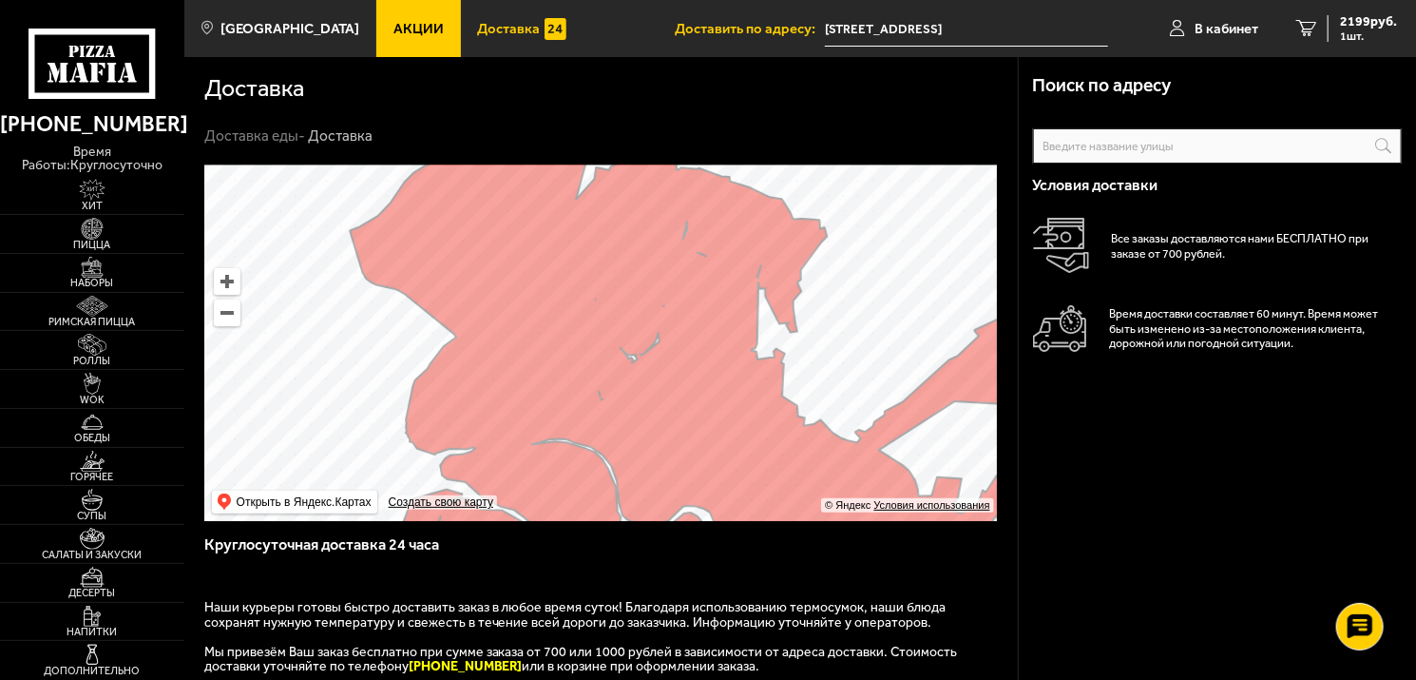
drag, startPoint x: 699, startPoint y: 406, endPoint x: 657, endPoint y: 242, distance: 168.7
click at [657, 242] on ymaps at bounding box center [600, 342] width 793 height 355
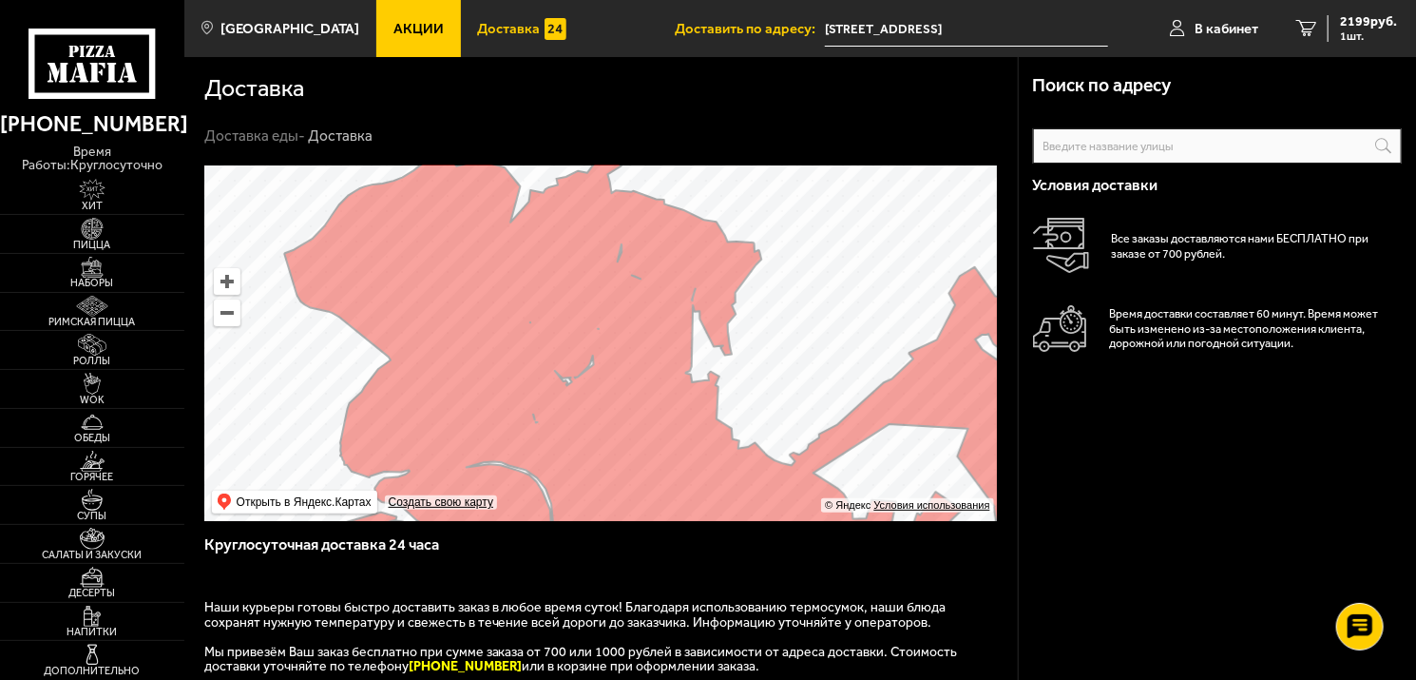
drag, startPoint x: 860, startPoint y: 211, endPoint x: 794, endPoint y: 334, distance: 139.0
click at [794, 334] on ymaps at bounding box center [600, 342] width 793 height 355
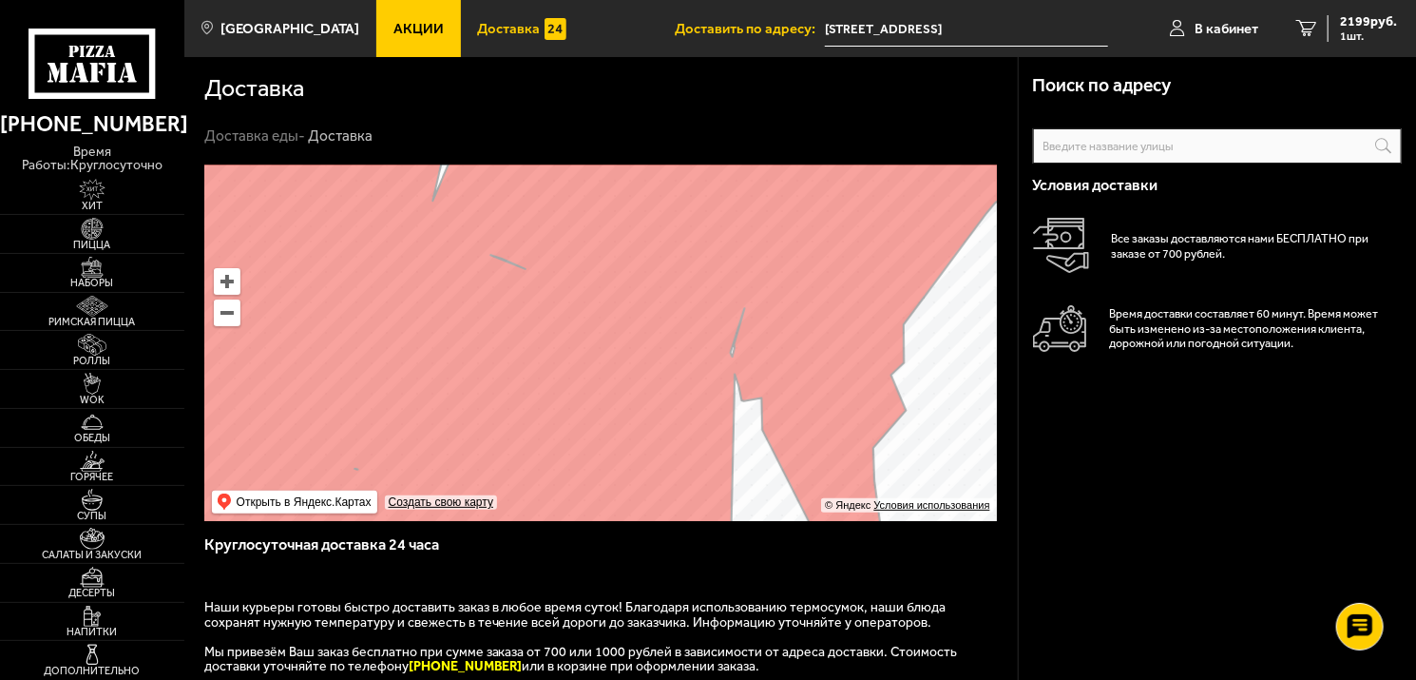
drag, startPoint x: 656, startPoint y: 232, endPoint x: 644, endPoint y: 395, distance: 163.9
click at [644, 395] on ymaps at bounding box center [600, 342] width 793 height 355
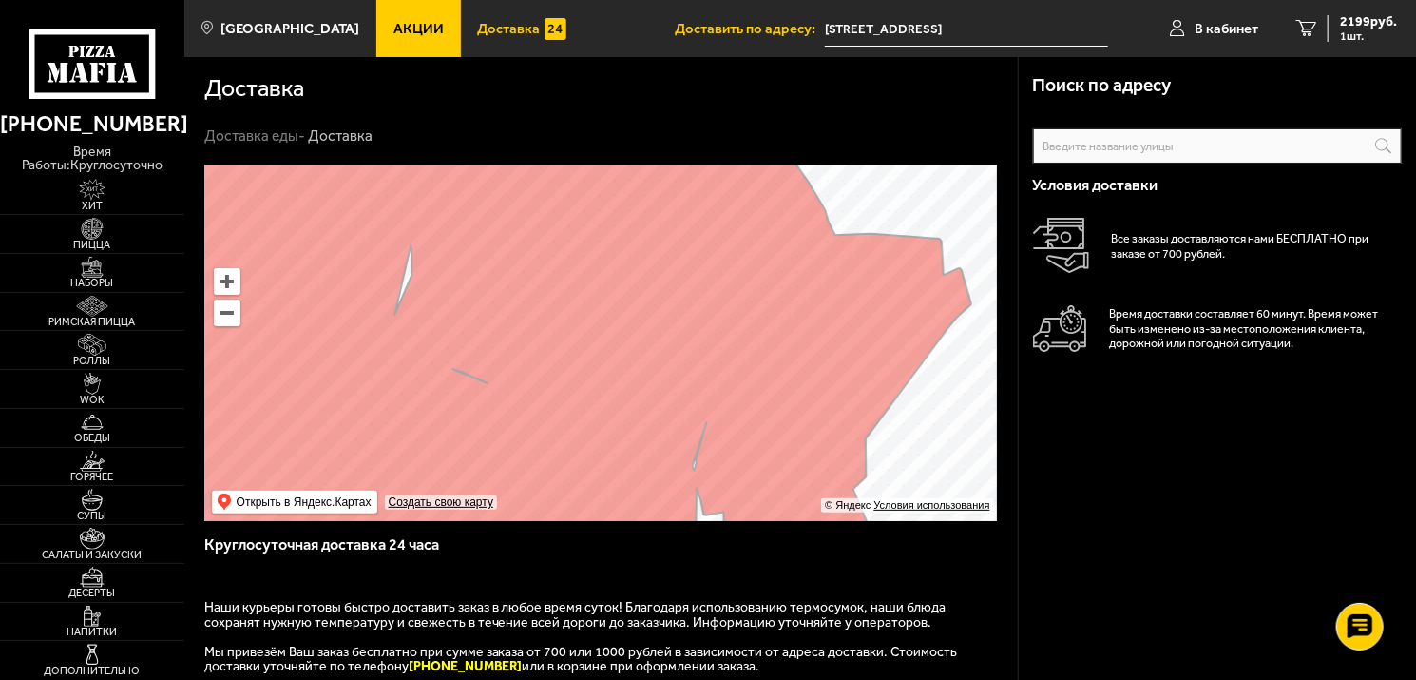
drag, startPoint x: 656, startPoint y: 275, endPoint x: 616, endPoint y: 391, distance: 122.6
click at [616, 391] on ymaps at bounding box center [600, 342] width 793 height 355
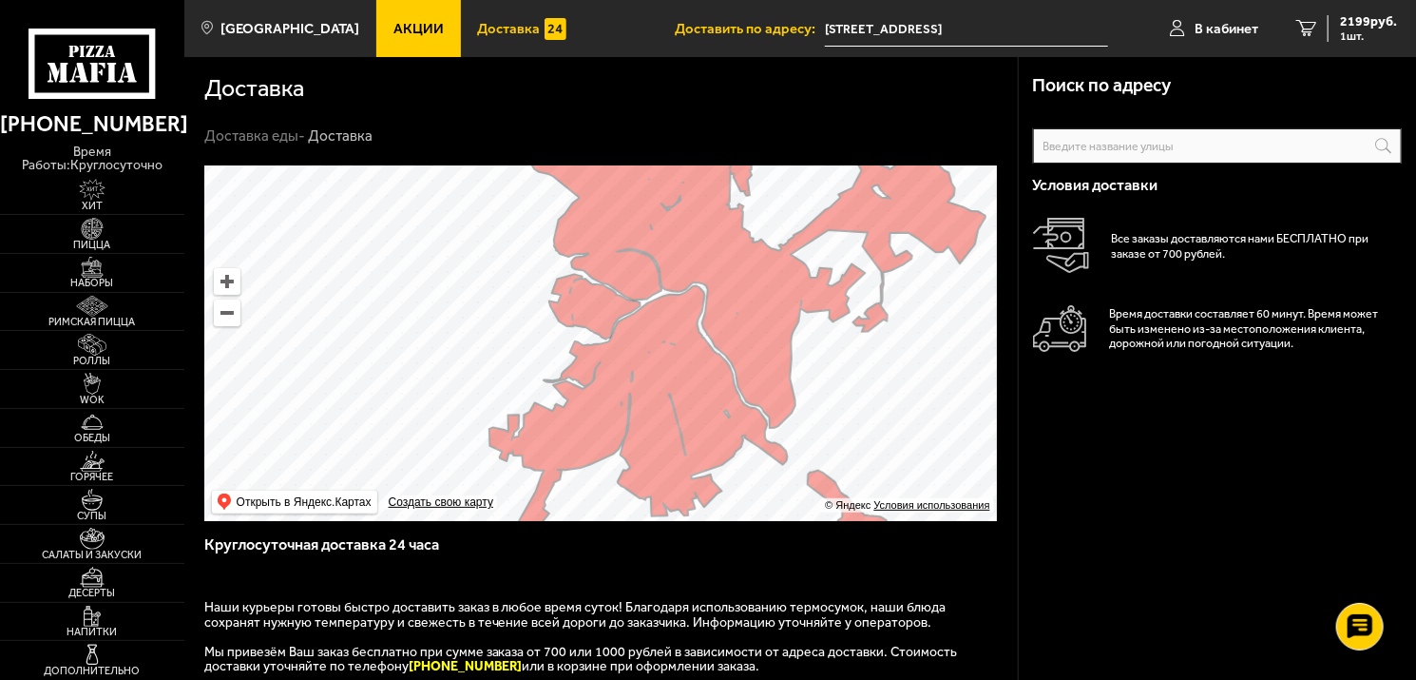
drag, startPoint x: 588, startPoint y: 459, endPoint x: 694, endPoint y: 237, distance: 246.1
click at [694, 237] on ymaps at bounding box center [600, 342] width 793 height 355
